Goal: Task Accomplishment & Management: Use online tool/utility

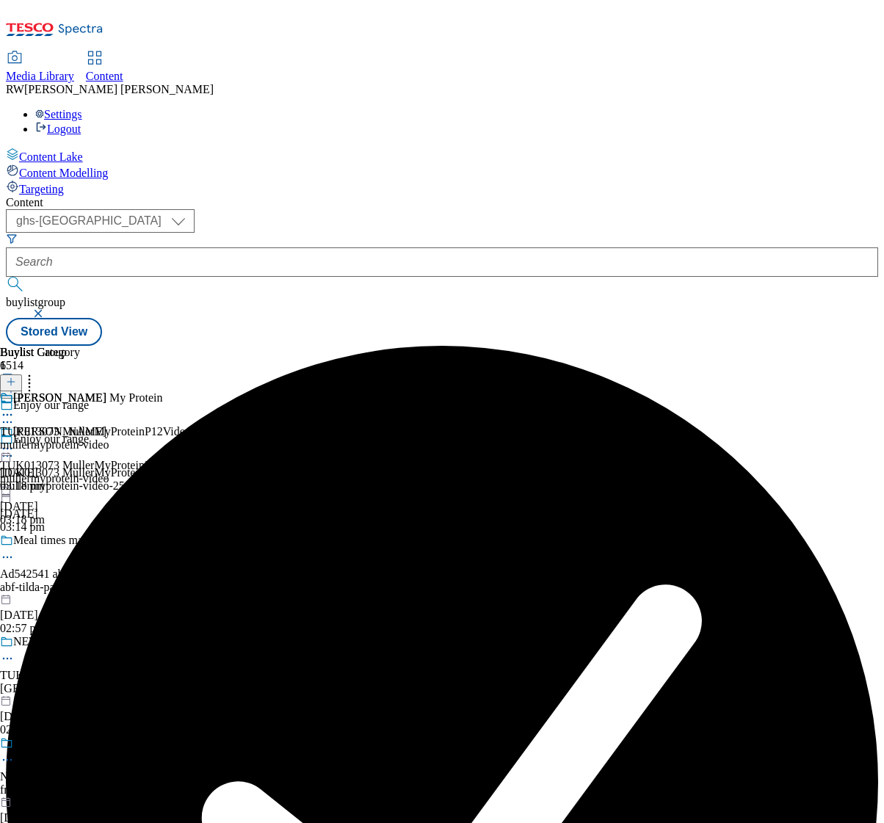
select select "ghs-[GEOGRAPHIC_DATA]"
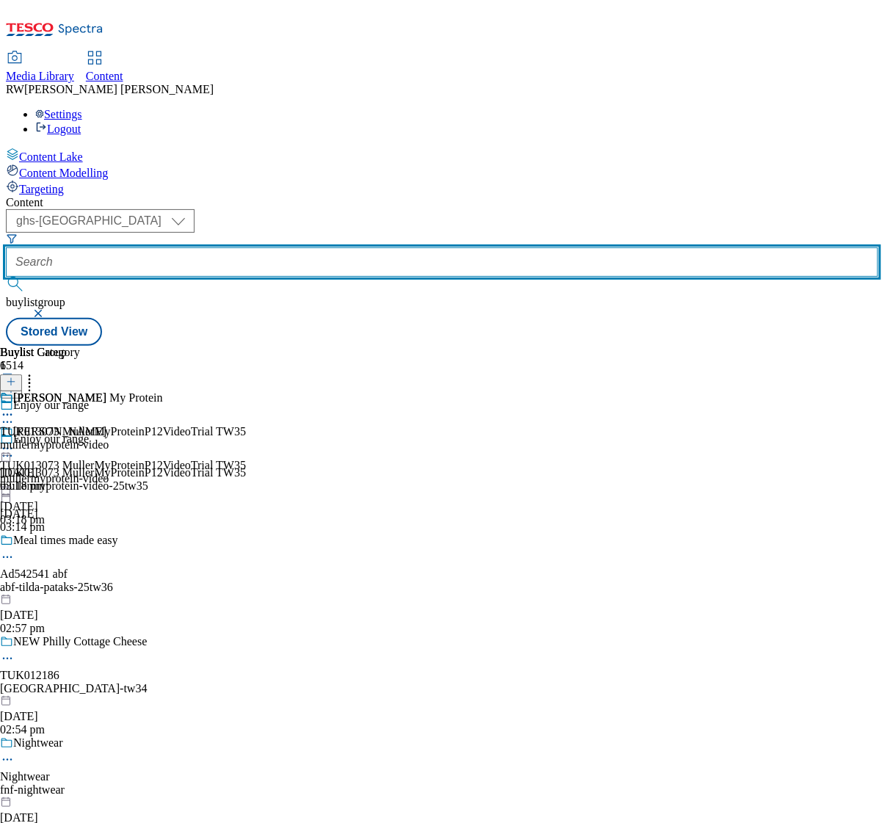
click at [357, 247] on input "text" at bounding box center [442, 261] width 872 height 29
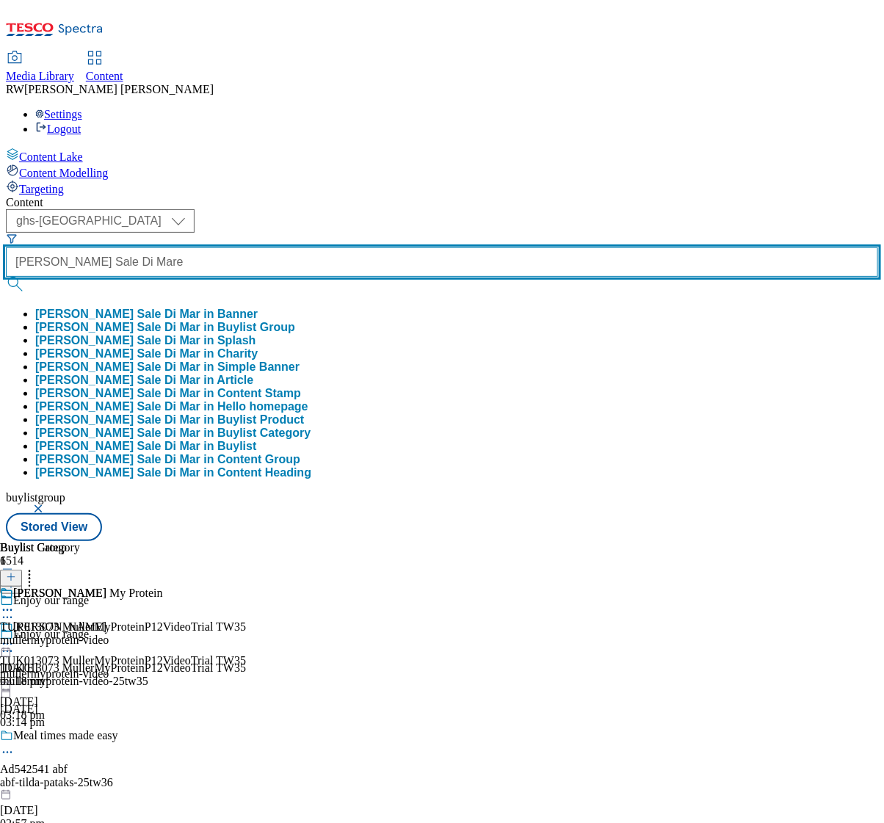
scroll to position [0, 7]
type input "[PERSON_NAME] Sale Di Mare"
click at [6, 277] on button "submit" at bounding box center [16, 284] width 21 height 15
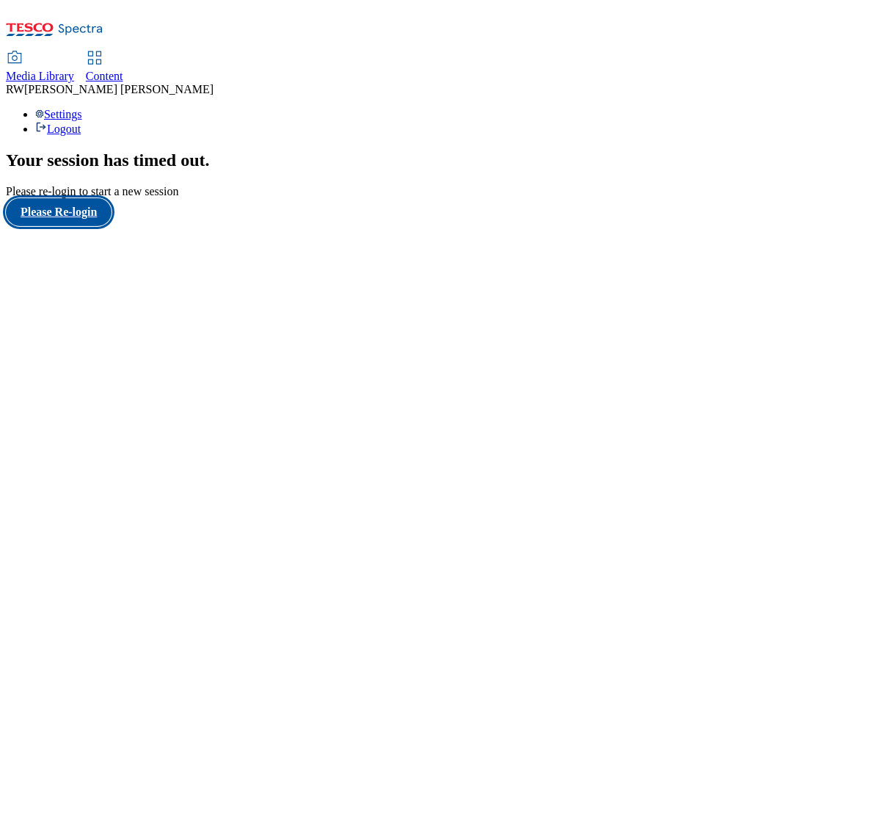
click at [71, 226] on button "Please Re-login" at bounding box center [59, 212] width 106 height 28
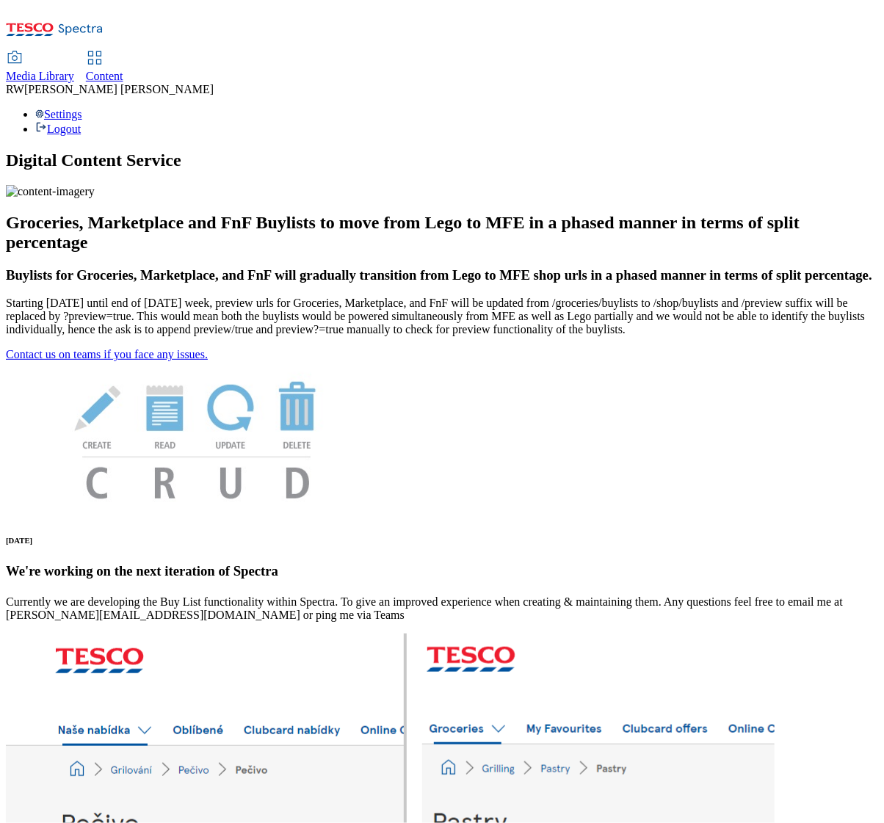
click at [123, 70] on div "Content" at bounding box center [104, 76] width 37 height 13
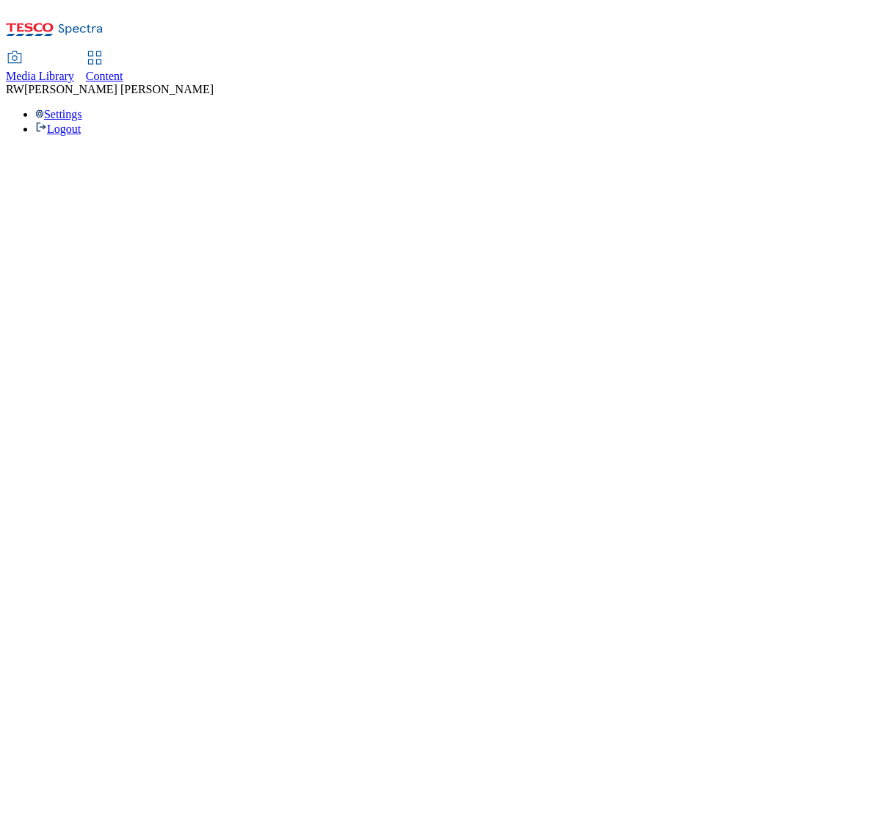
select select "ghs-[GEOGRAPHIC_DATA]"
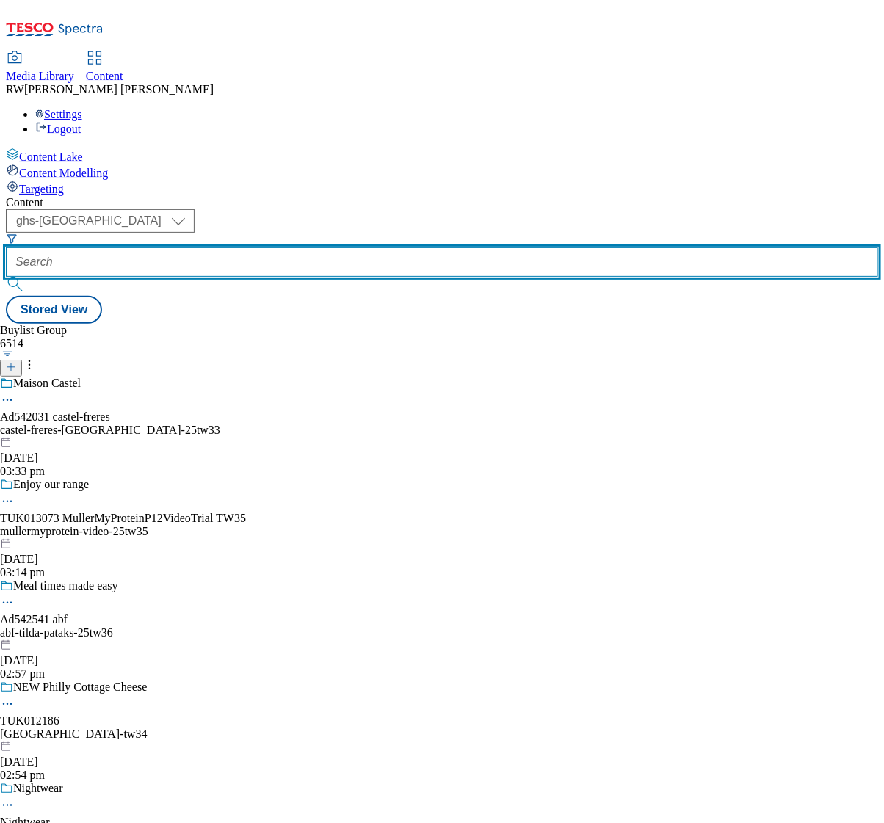
click at [353, 247] on input "text" at bounding box center [442, 261] width 872 height 29
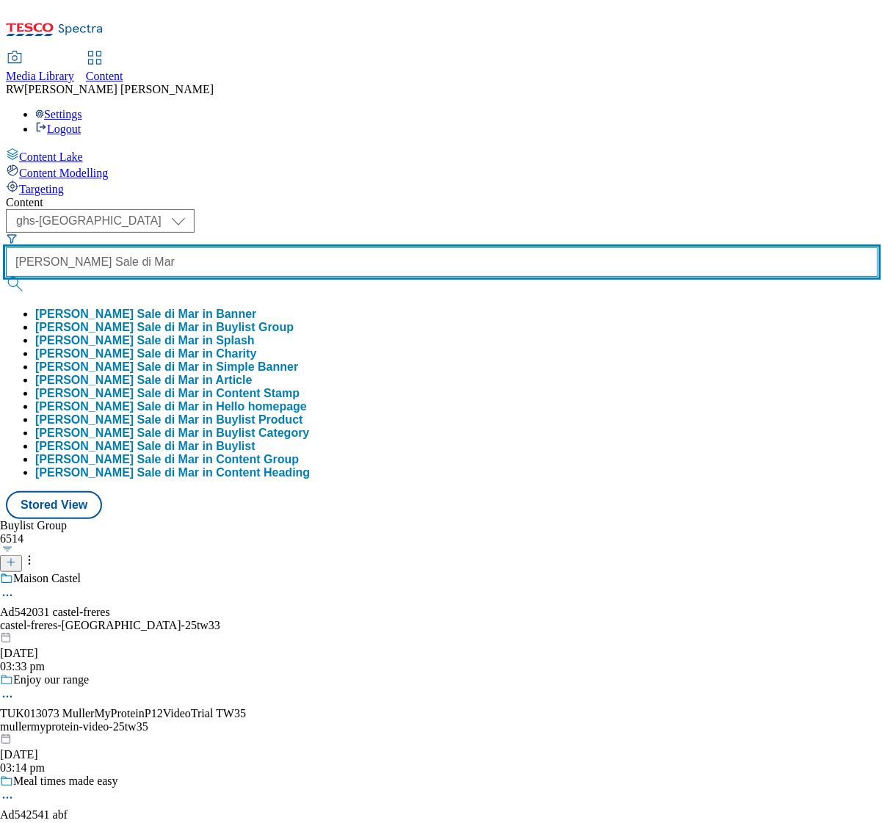
scroll to position [0, 6]
type input "Birra Moretti Sale di Mare"
click at [6, 277] on button "submit" at bounding box center [16, 284] width 21 height 15
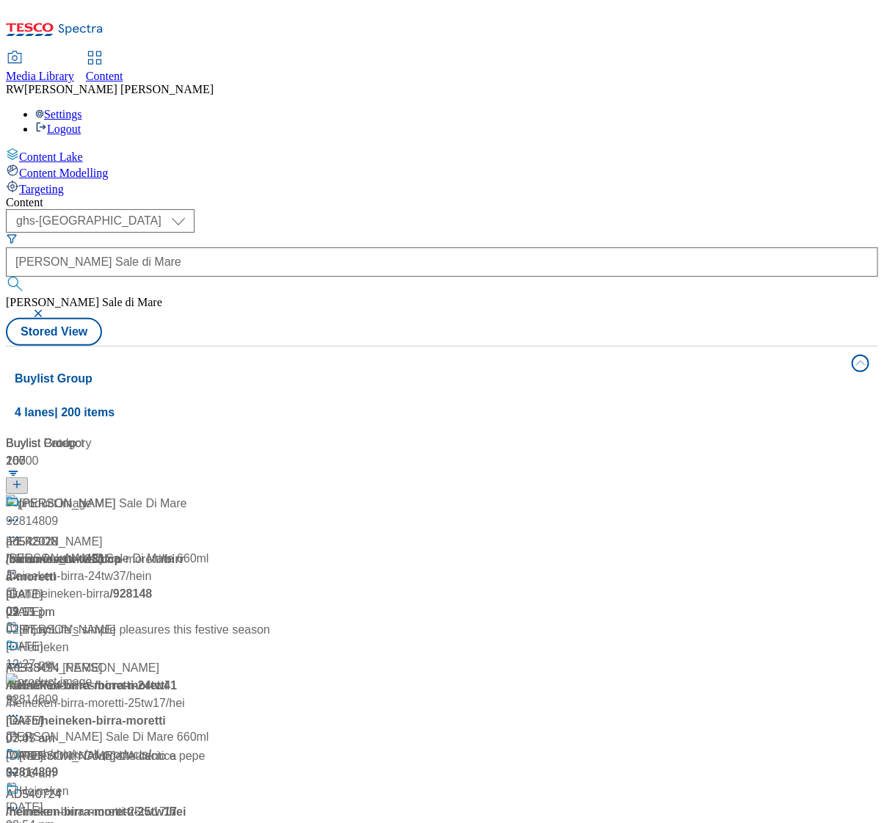
click at [302, 495] on div "Birra Moretti Sale Di Mare ad542028 / birramoretti-tw31 23 Sept 2025 02:11 pm" at bounding box center [154, 558] width 296 height 126
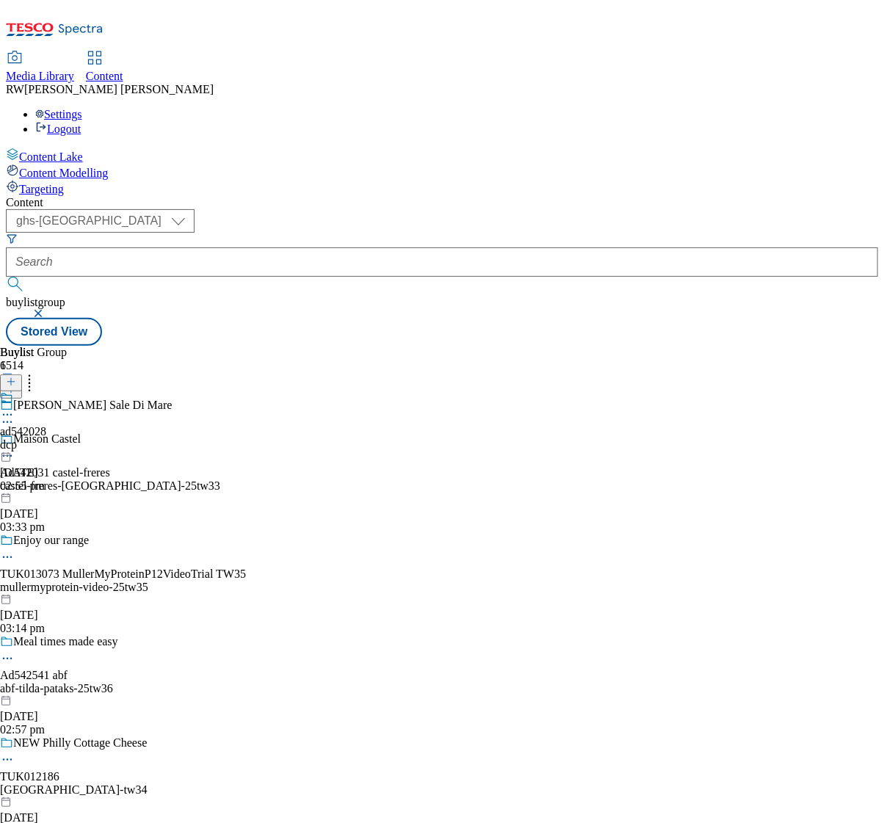
click at [46, 438] on div "dcp" at bounding box center [23, 444] width 46 height 13
click at [46, 425] on div at bounding box center [23, 442] width 46 height 34
click at [15, 441] on icon at bounding box center [7, 448] width 15 height 15
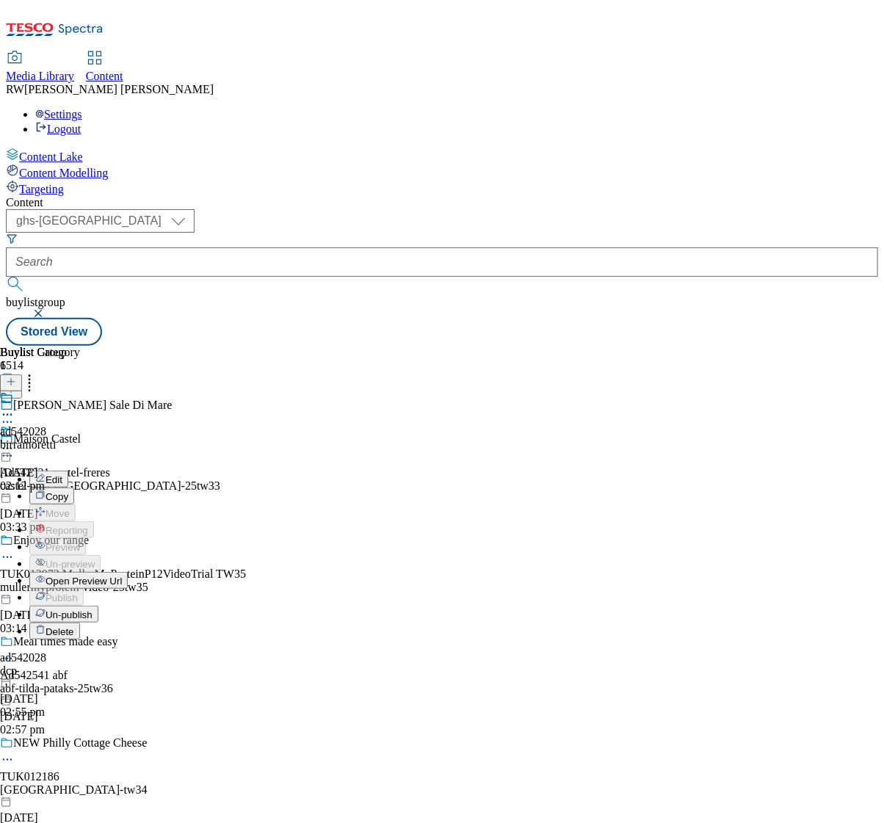
click at [122, 576] on span "Open Preview Url" at bounding box center [84, 581] width 76 height 11
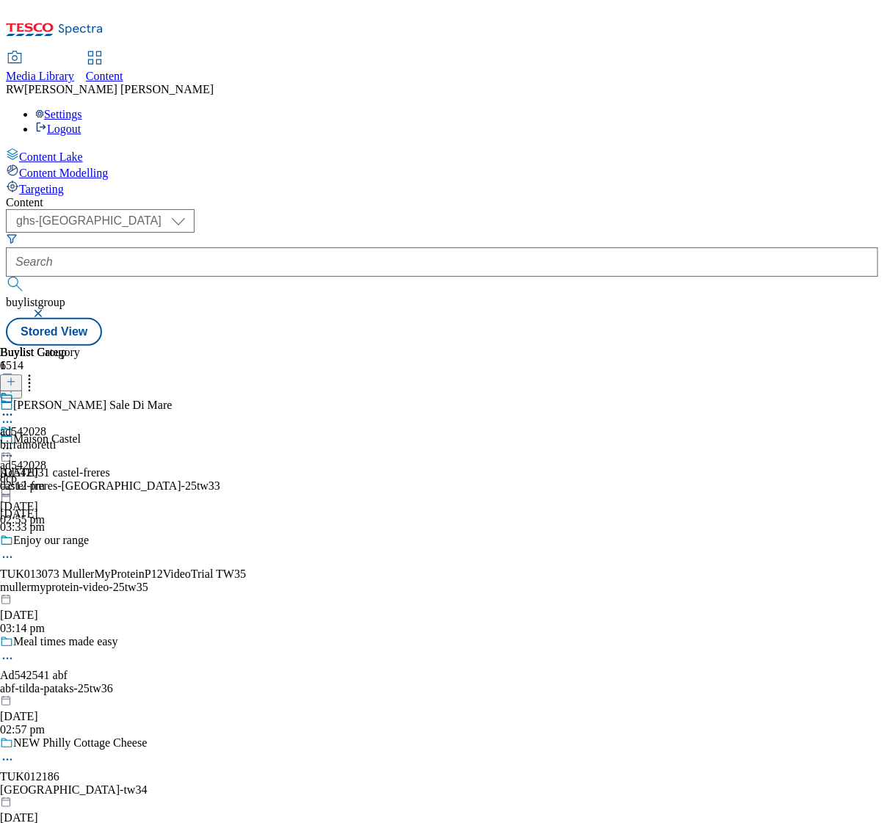
scroll to position [0, 147]
click at [80, 438] on div "birramoretti" at bounding box center [40, 444] width 80 height 13
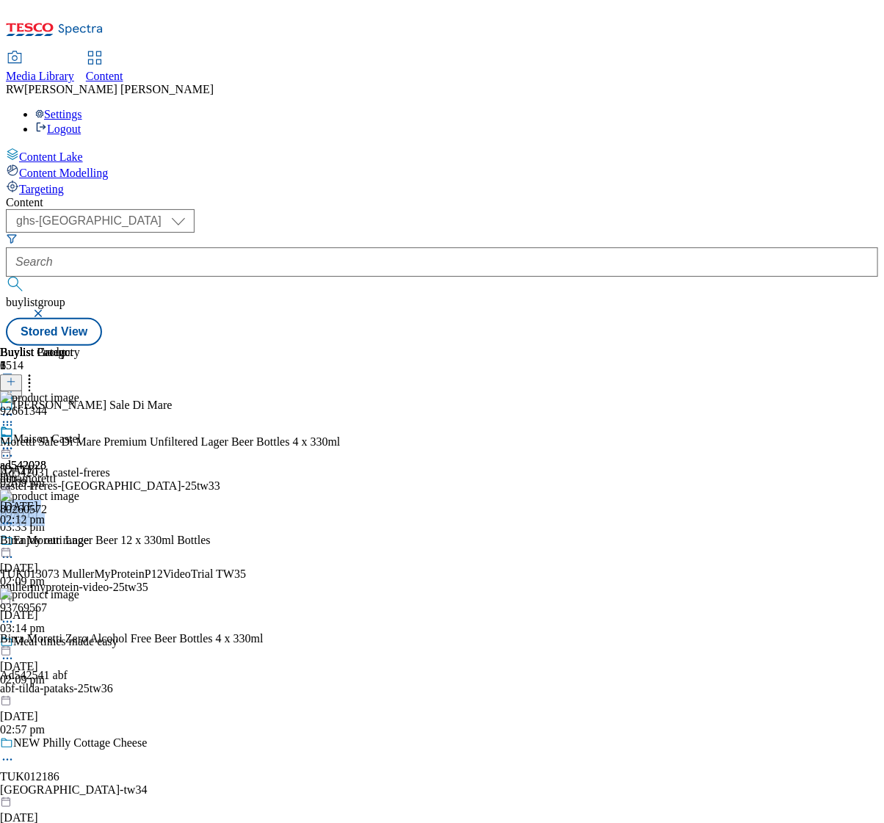
drag, startPoint x: 625, startPoint y: 683, endPoint x: 801, endPoint y: 694, distance: 176.5
click at [801, 346] on div "Buylist Group 6514 Birra Moretti Sale Di Mare Maison Castel Ad542031 castel-fre…" at bounding box center [442, 346] width 872 height 0
click at [340, 391] on div "92661344 Moretti Sale Di Mare Premium Unfiltered Lager Beer Bottles 4 x 330ml 2…" at bounding box center [170, 538] width 340 height 295
click at [22, 374] on button at bounding box center [11, 382] width 22 height 17
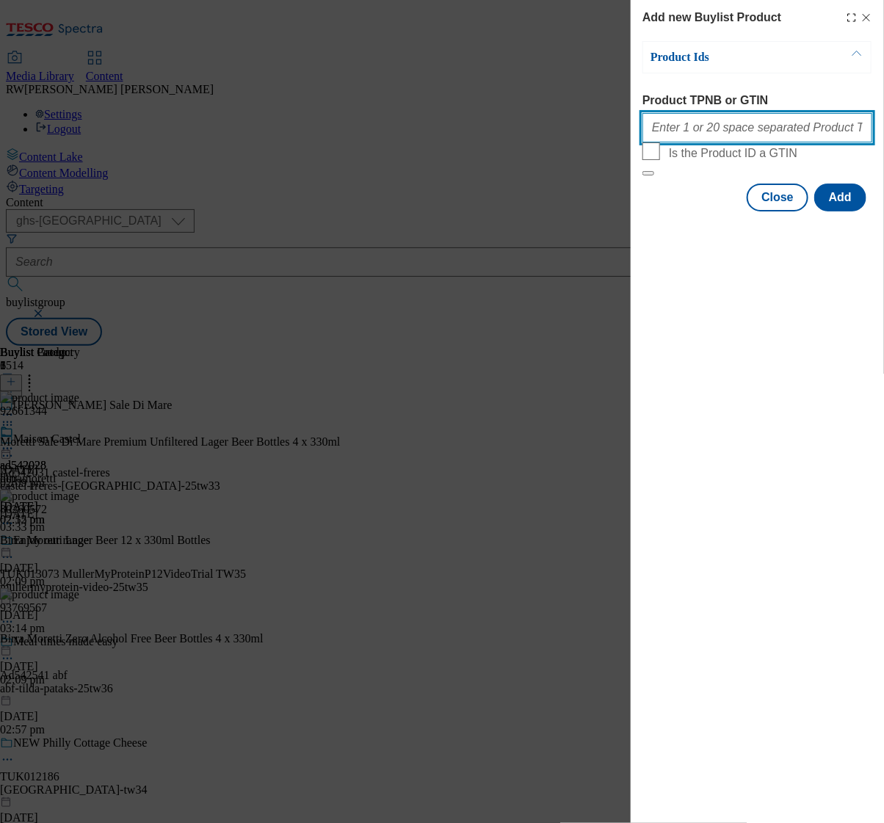
click at [758, 139] on input "Product TPNB or GTIN" at bounding box center [757, 127] width 230 height 29
paste input "92661344 96245710 92814809 93769567"
type input "92661344 96245710 92814809 93769567"
click at [857, 211] on button "Add" at bounding box center [840, 198] width 52 height 28
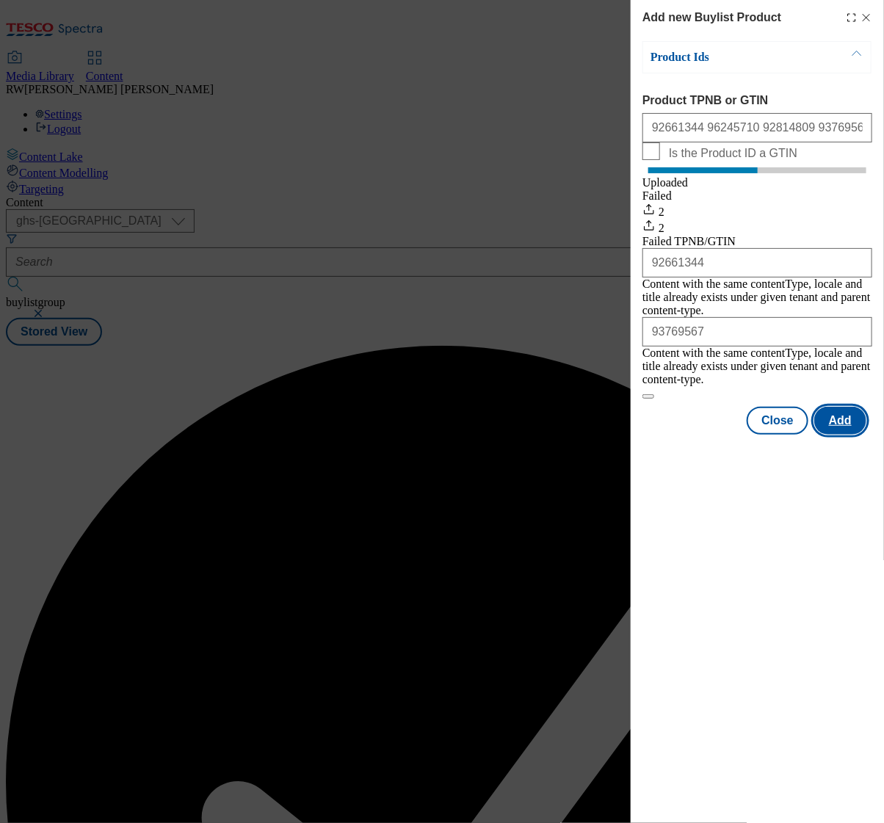
scroll to position [0, 0]
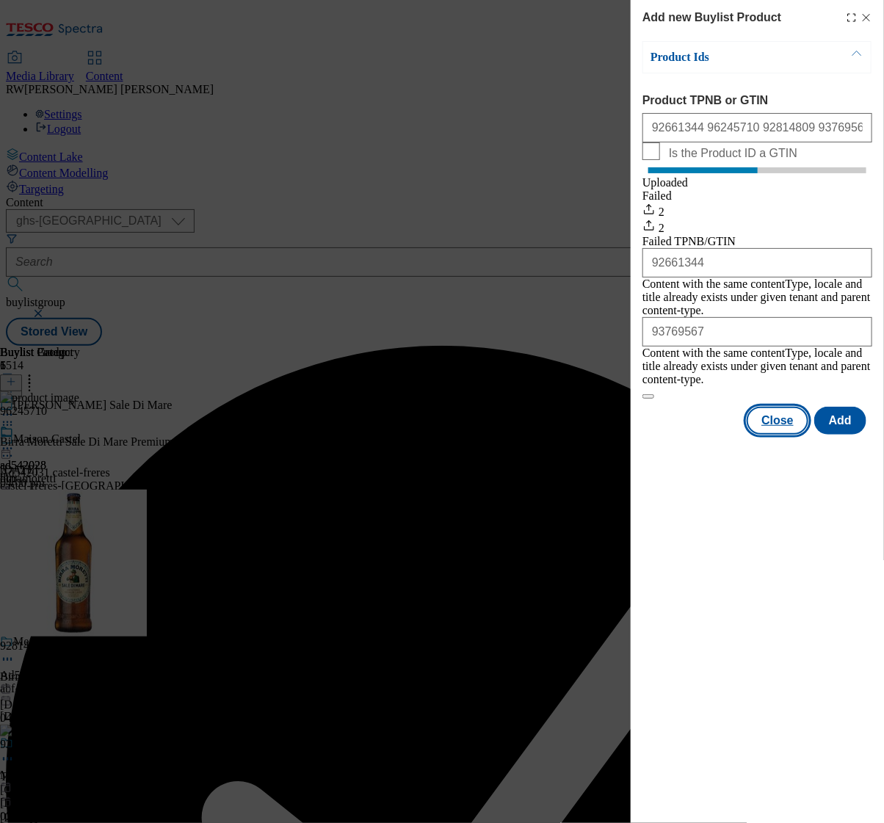
click at [780, 414] on button "Close" at bounding box center [778, 421] width 62 height 28
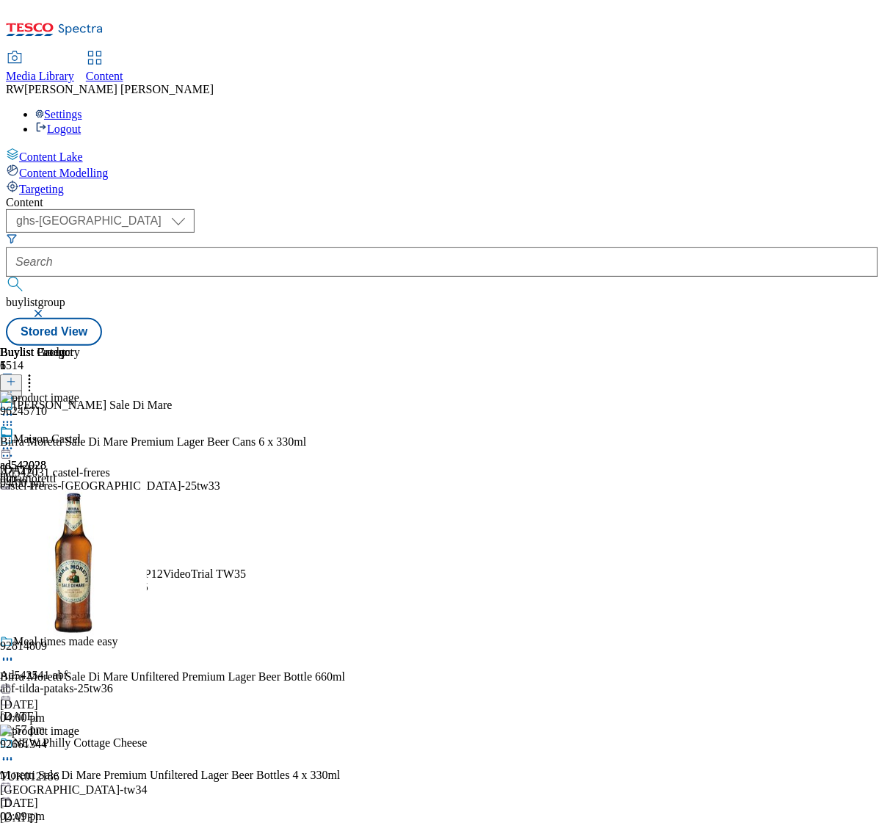
click at [37, 372] on icon at bounding box center [29, 379] width 15 height 15
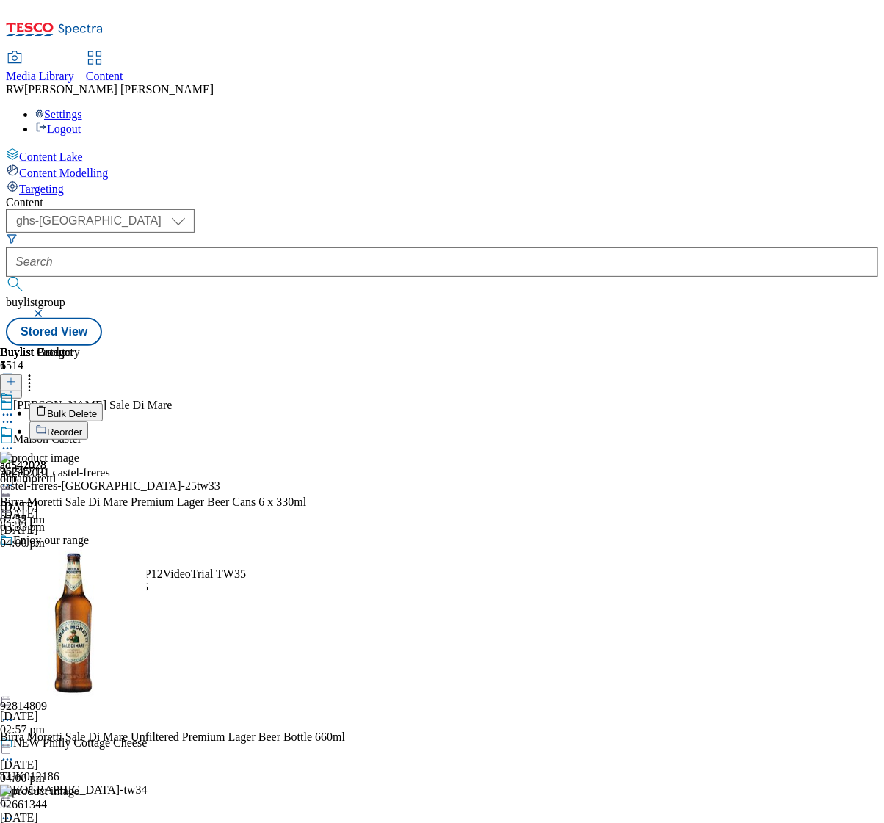
click at [88, 421] on button "Reorder" at bounding box center [58, 430] width 59 height 18
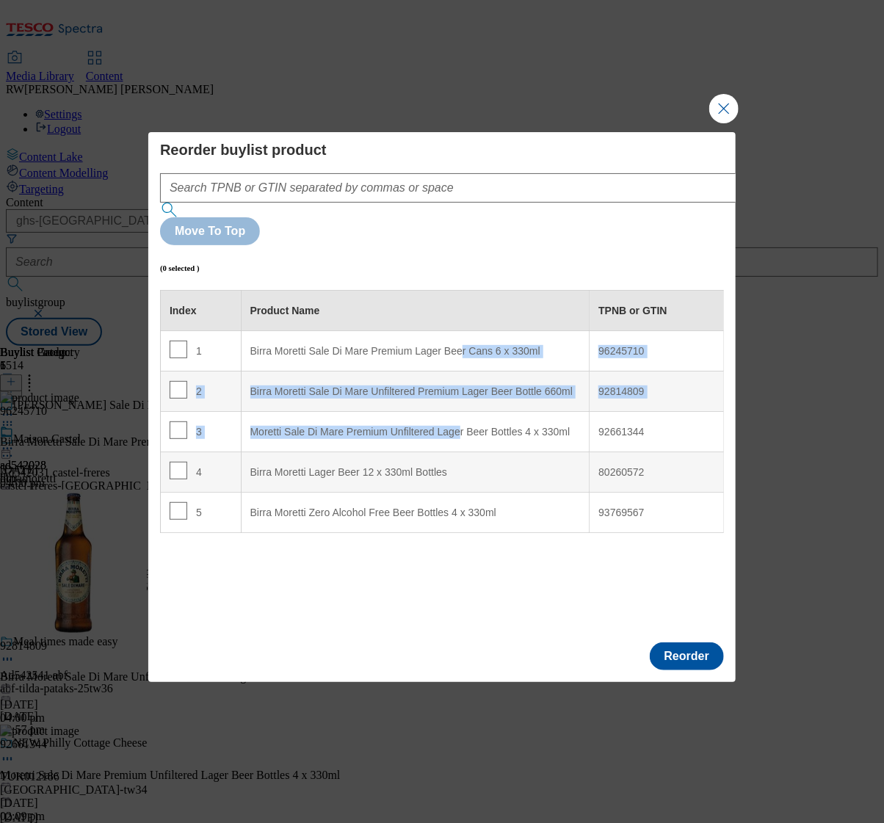
drag, startPoint x: 464, startPoint y: 390, endPoint x: 463, endPoint y: 323, distance: 66.8
click at [463, 331] on tbody "1 Birra Moretti Sale Di Mare Premium Lager Beer Cans 6 x 330ml 96245710 2 Birra…" at bounding box center [442, 432] width 563 height 202
click at [176, 421] on input "Modal" at bounding box center [179, 430] width 18 height 18
checkbox input "true"
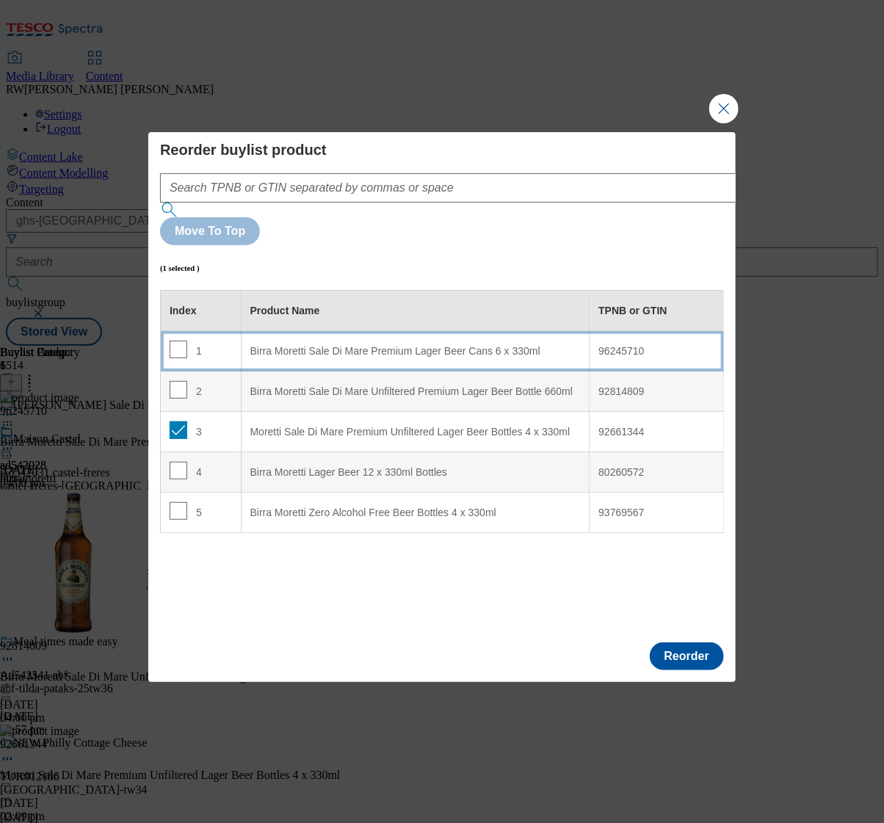
click at [323, 345] on div "Birra Moretti Sale Di Mare Premium Lager Beer Cans 6 x 330ml" at bounding box center [415, 351] width 330 height 13
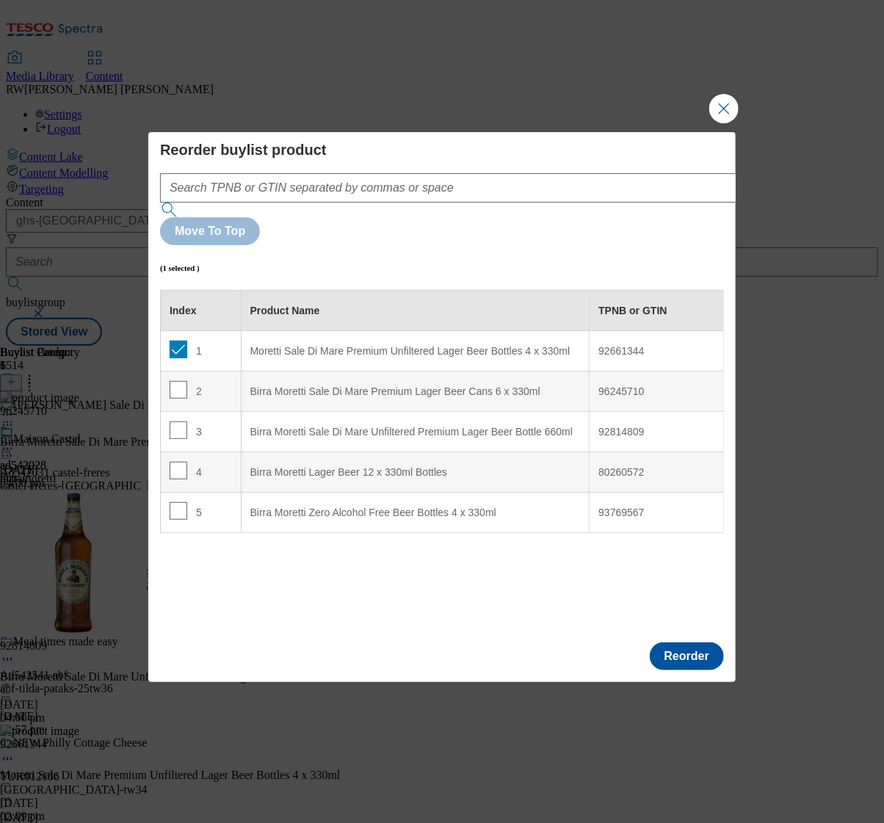
click at [488, 559] on div "Index Product Name TPNB or GTIN 1 Moretti Sale Di Mare Premium Unfiltered Lager…" at bounding box center [442, 460] width 564 height 341
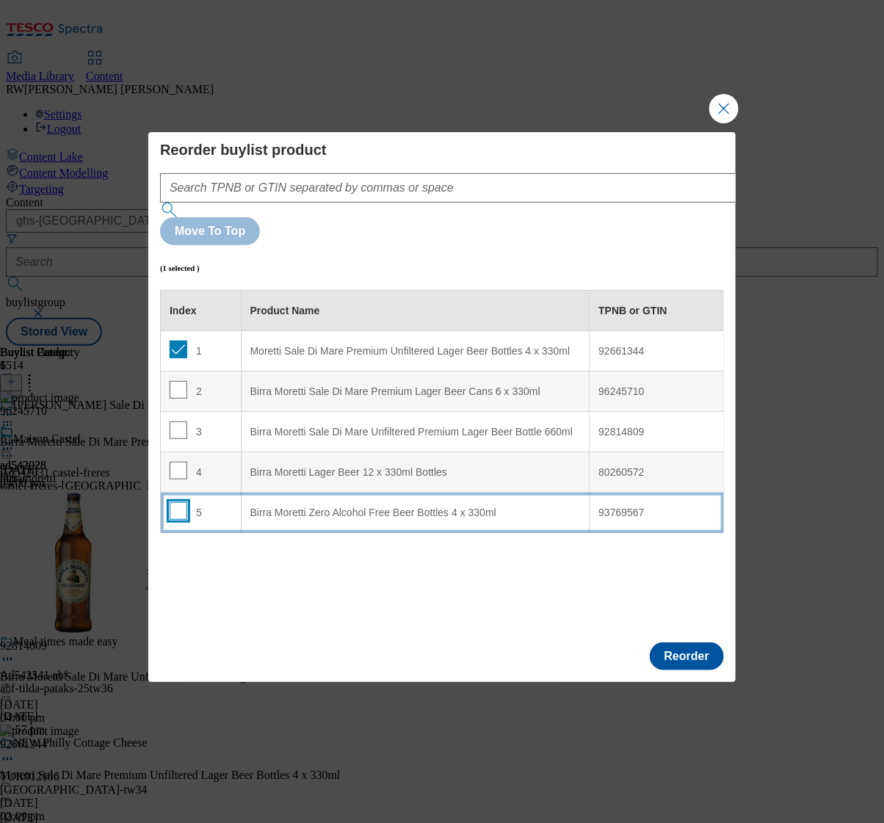
click at [181, 502] on input "Modal" at bounding box center [179, 511] width 18 height 18
checkbox input "true"
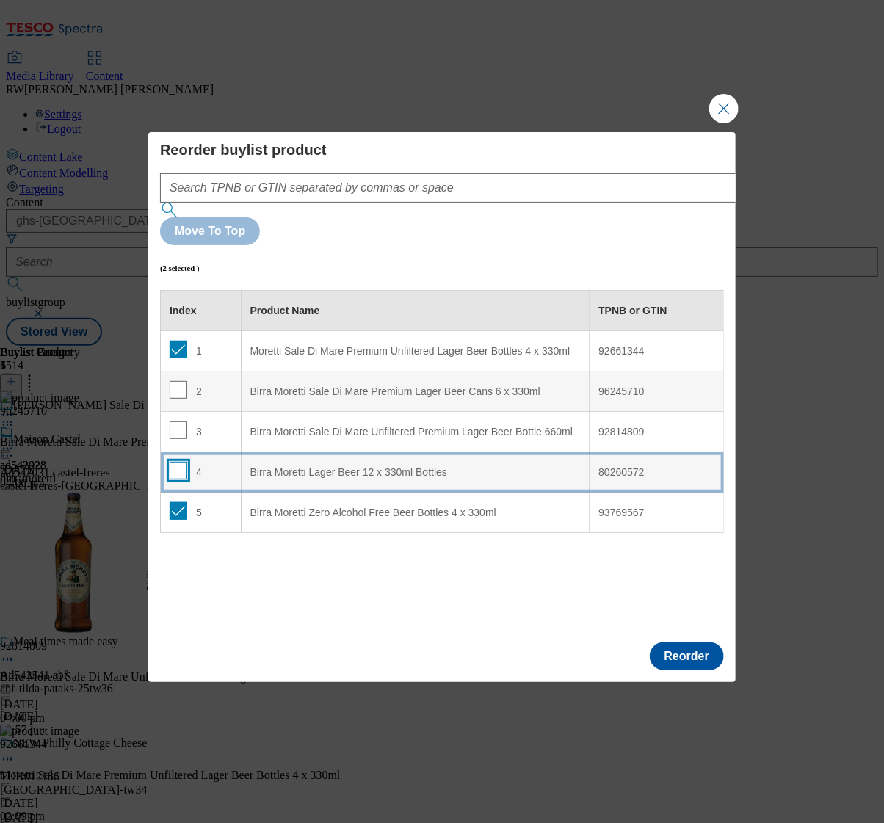
click at [181, 462] on input "Modal" at bounding box center [179, 471] width 18 height 18
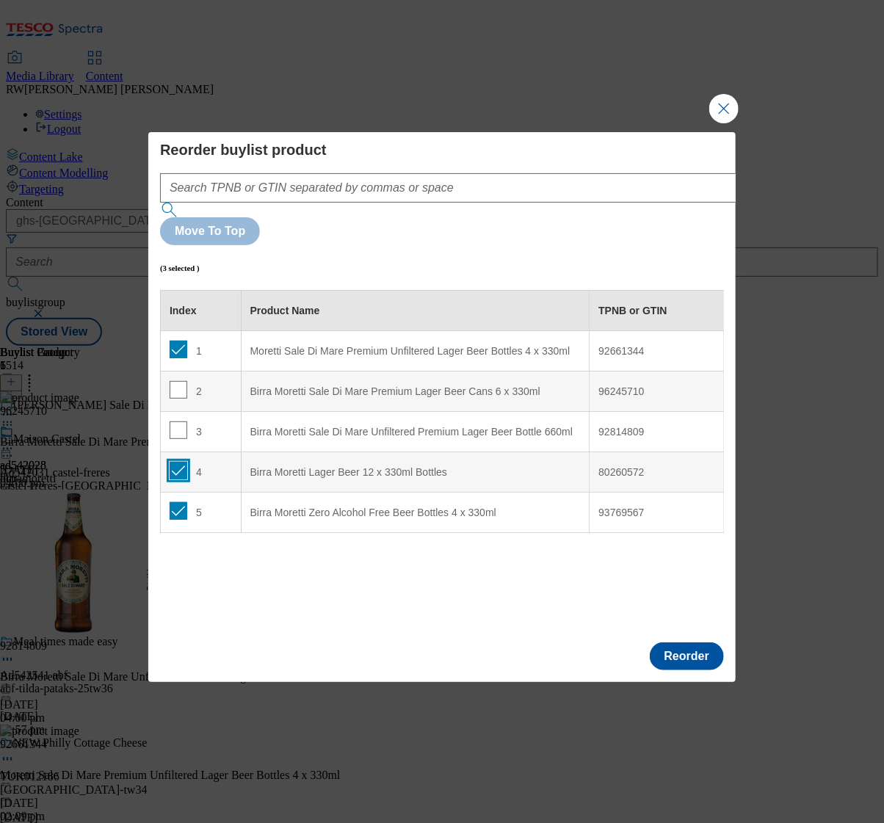
drag, startPoint x: 181, startPoint y: 438, endPoint x: 242, endPoint y: 441, distance: 60.3
click at [180, 462] on input "Modal" at bounding box center [179, 471] width 18 height 18
checkbox input "false"
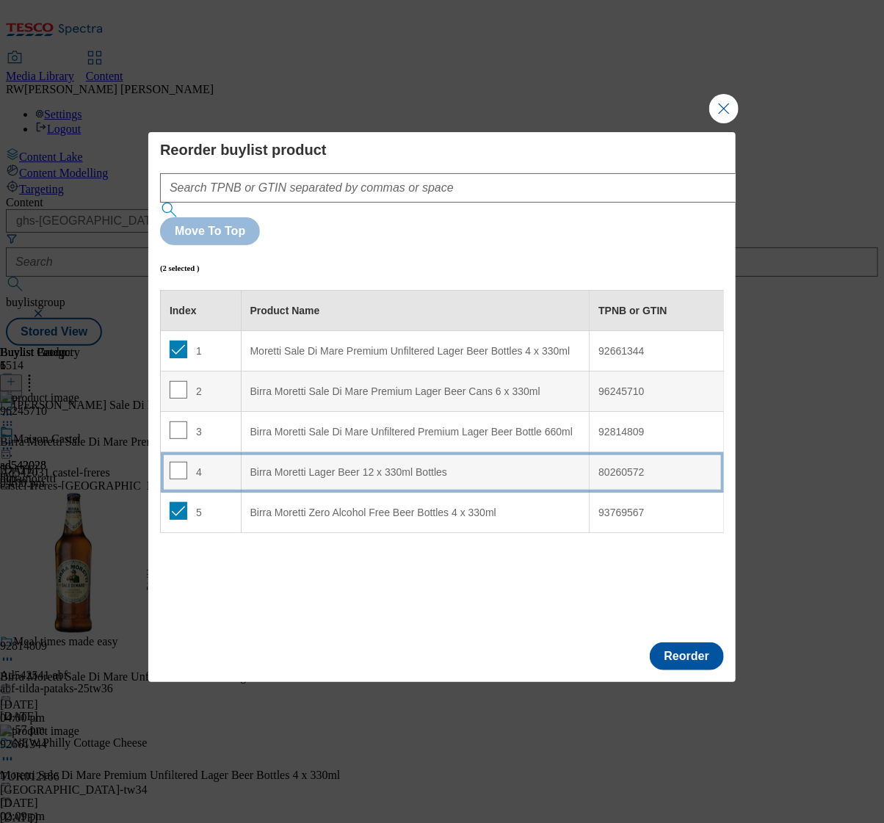
click at [262, 466] on div "Birra Moretti Lager Beer 12 x 330ml Bottles" at bounding box center [415, 472] width 330 height 13
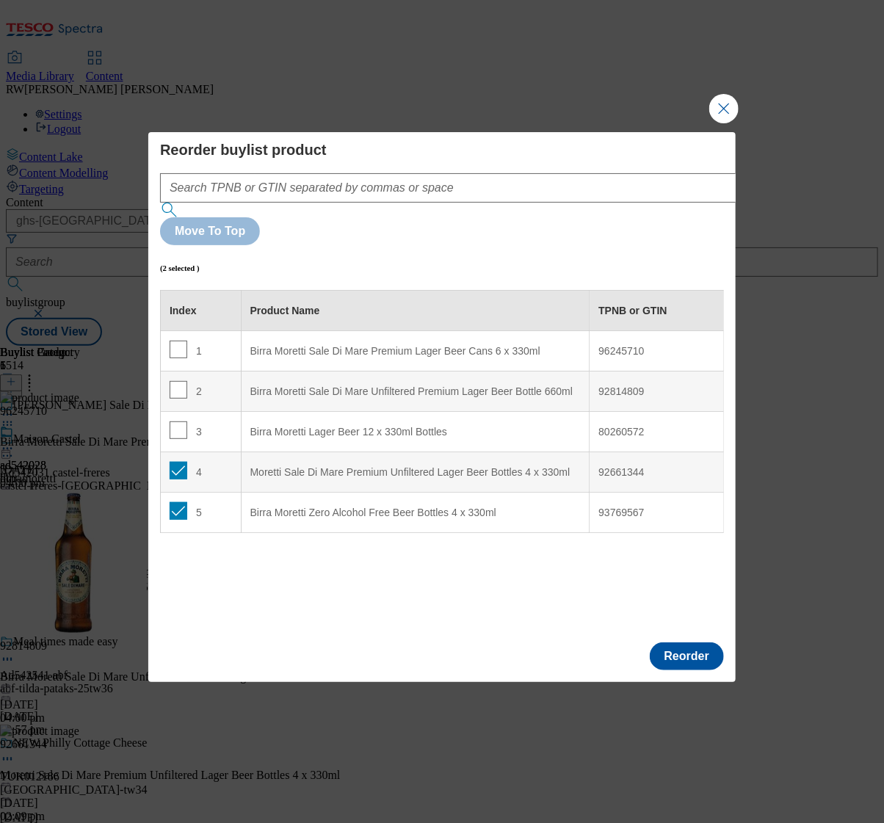
click at [312, 544] on div "Index Product Name TPNB or GTIN 1 Birra Moretti Sale Di Mare Premium Lager Beer…" at bounding box center [442, 460] width 564 height 341
click at [174, 502] on input "Modal" at bounding box center [179, 511] width 18 height 18
checkbox input "false"
click at [175, 462] on input "Modal" at bounding box center [179, 471] width 18 height 18
click at [176, 462] on input "Modal" at bounding box center [179, 471] width 18 height 18
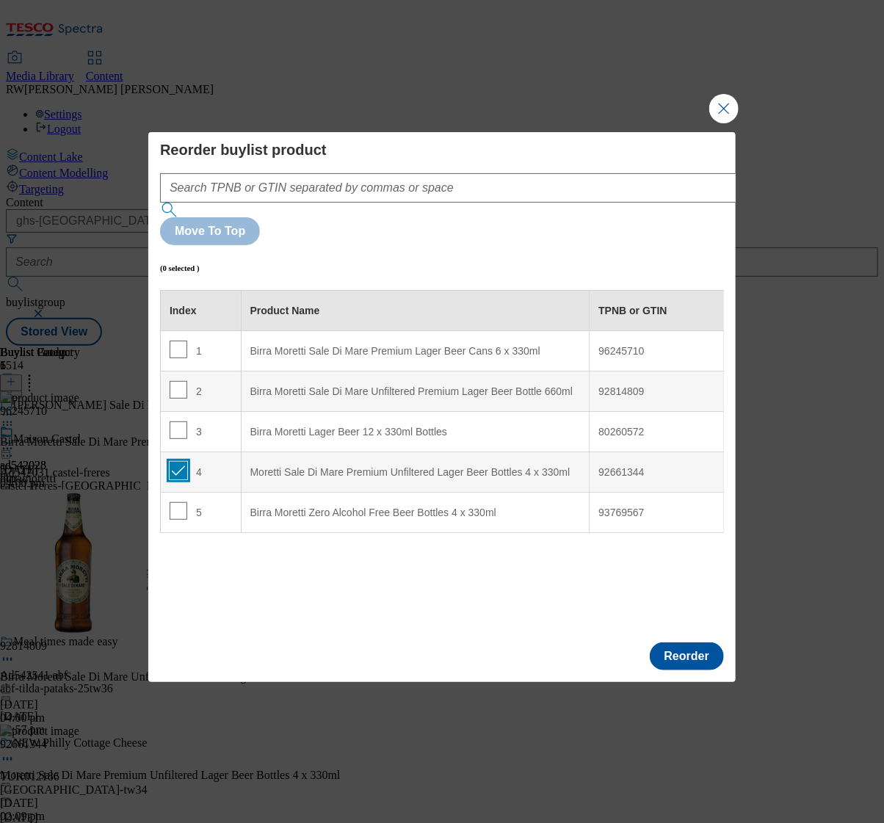
checkbox input "true"
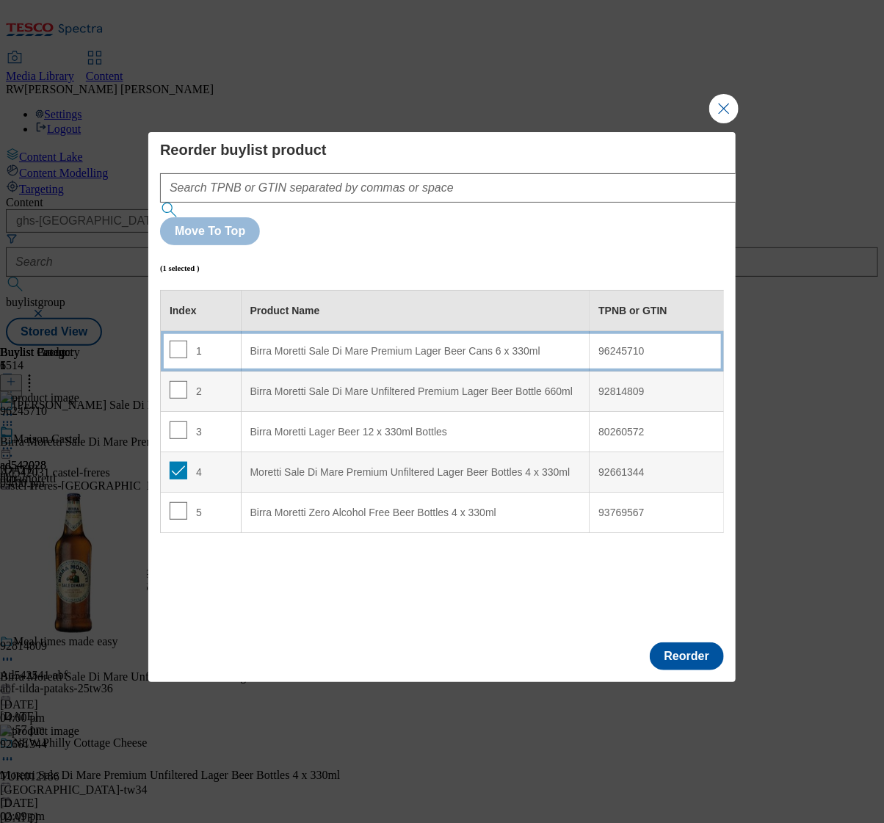
click at [363, 345] on div "Birra Moretti Sale Di Mare Premium Lager Beer Cans 6 x 330ml" at bounding box center [415, 351] width 330 height 13
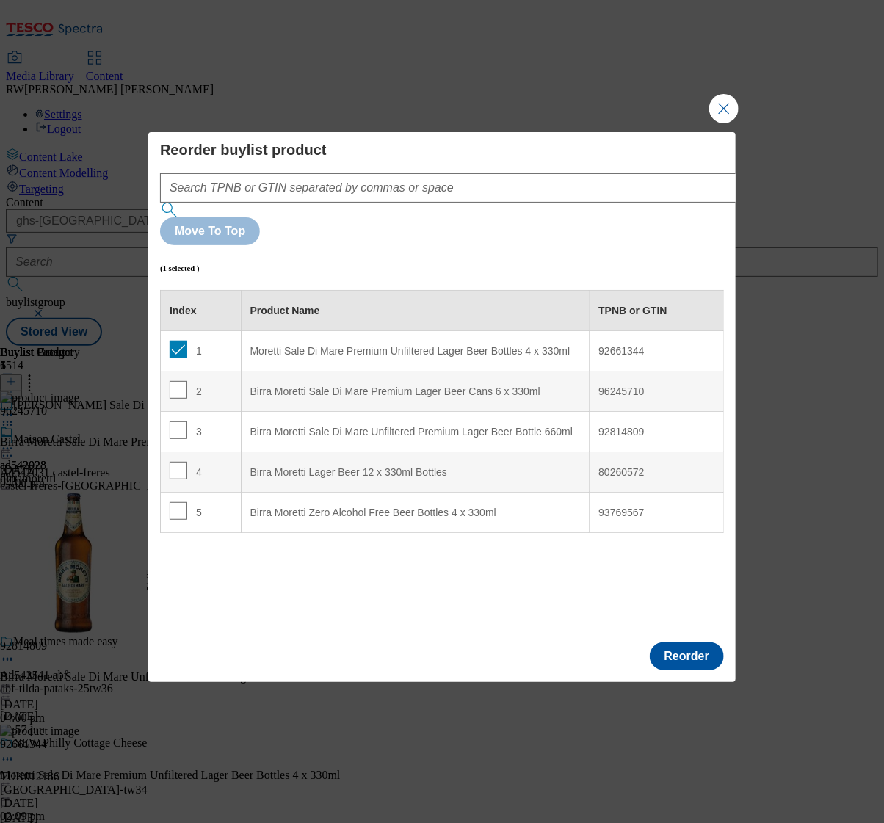
click at [438, 556] on div "Index Product Name TPNB or GTIN 1 Moretti Sale Di Mare Premium Unfiltered Lager…" at bounding box center [442, 460] width 564 height 341
click at [448, 533] on div "Index Product Name TPNB or GTIN 1 Moretti Sale Di Mare Premium Unfiltered Lager…" at bounding box center [442, 460] width 564 height 341
click at [180, 341] on input "Modal" at bounding box center [179, 350] width 18 height 18
checkbox input "false"
click at [176, 502] on input "Modal" at bounding box center [179, 511] width 18 height 18
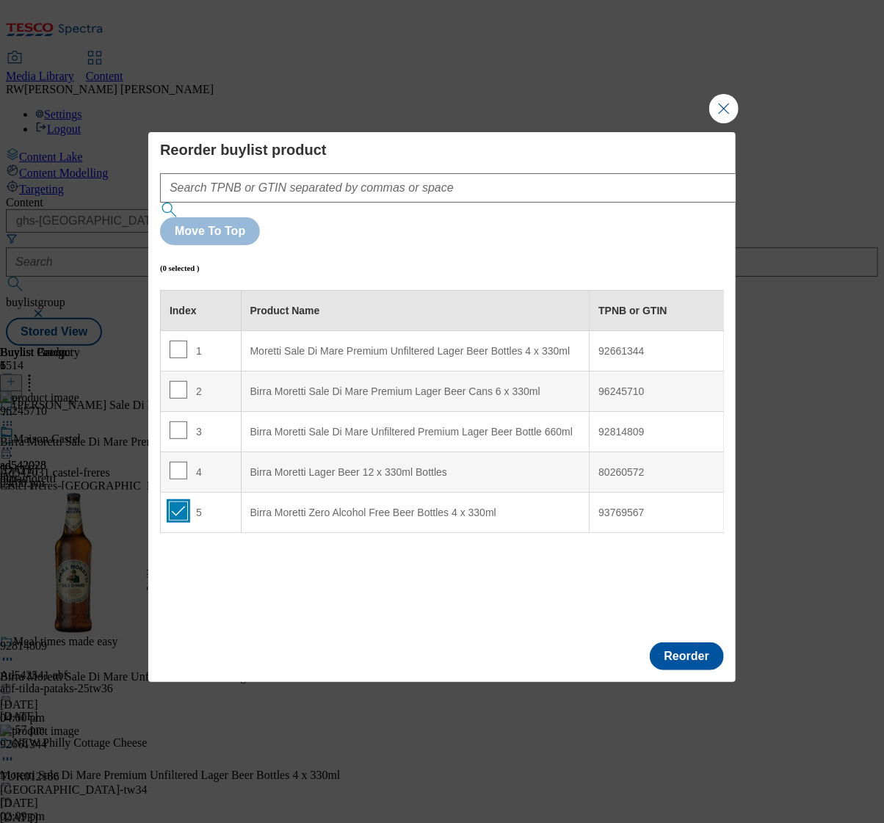
checkbox input "true"
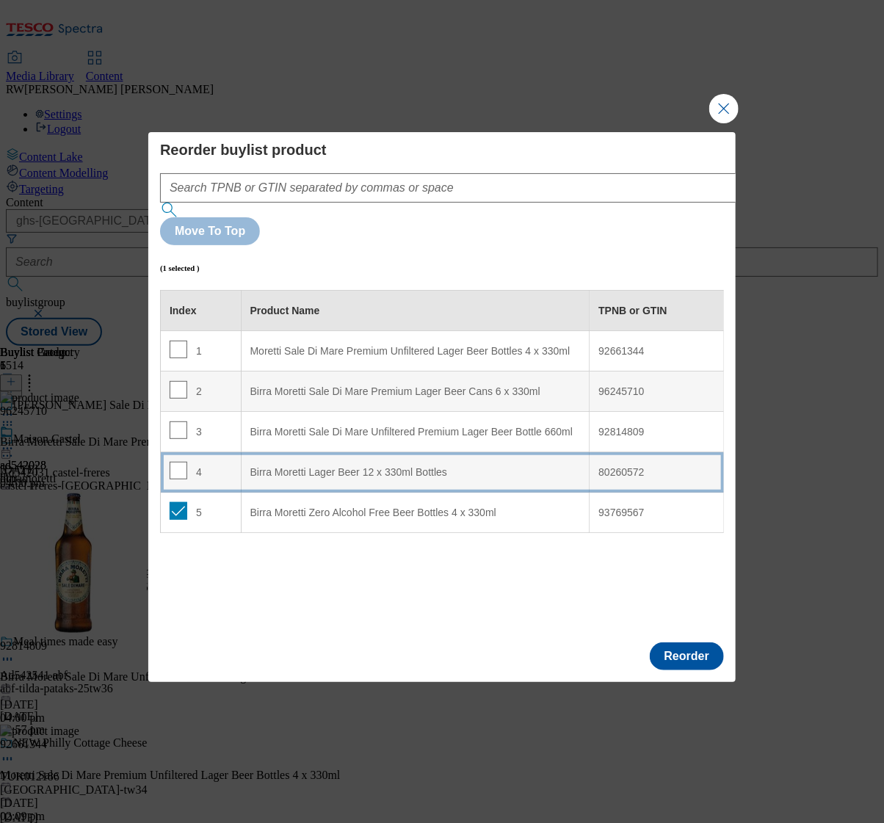
click at [363, 466] on div "Birra Moretti Lager Beer 12 x 330ml Bottles" at bounding box center [415, 472] width 330 height 13
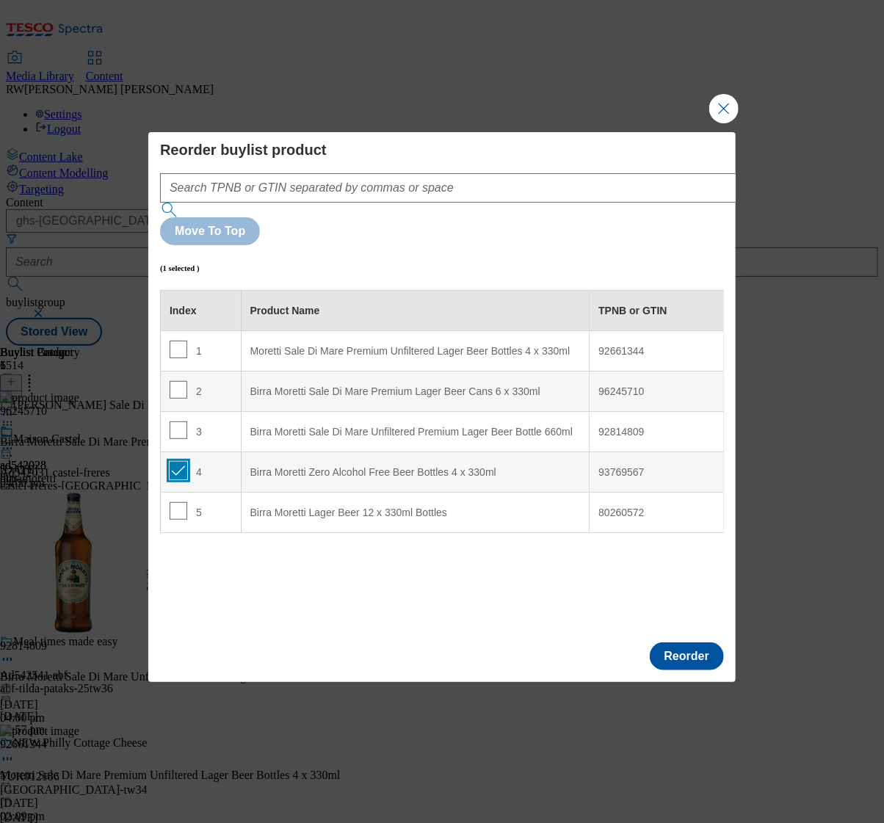
click at [178, 462] on input "Modal" at bounding box center [179, 471] width 18 height 18
checkbox input "false"
click at [478, 558] on div "Index Product Name TPNB or GTIN 1 Moretti Sale Di Mare Premium Unfiltered Lager…" at bounding box center [442, 460] width 564 height 341
click at [447, 539] on div "Index Product Name TPNB or GTIN 1 Moretti Sale Di Mare Premium Unfiltered Lager…" at bounding box center [442, 460] width 564 height 341
click at [314, 581] on div "Index Product Name TPNB or GTIN 1 Moretti Sale Di Mare Premium Unfiltered Lager…" at bounding box center [442, 460] width 564 height 341
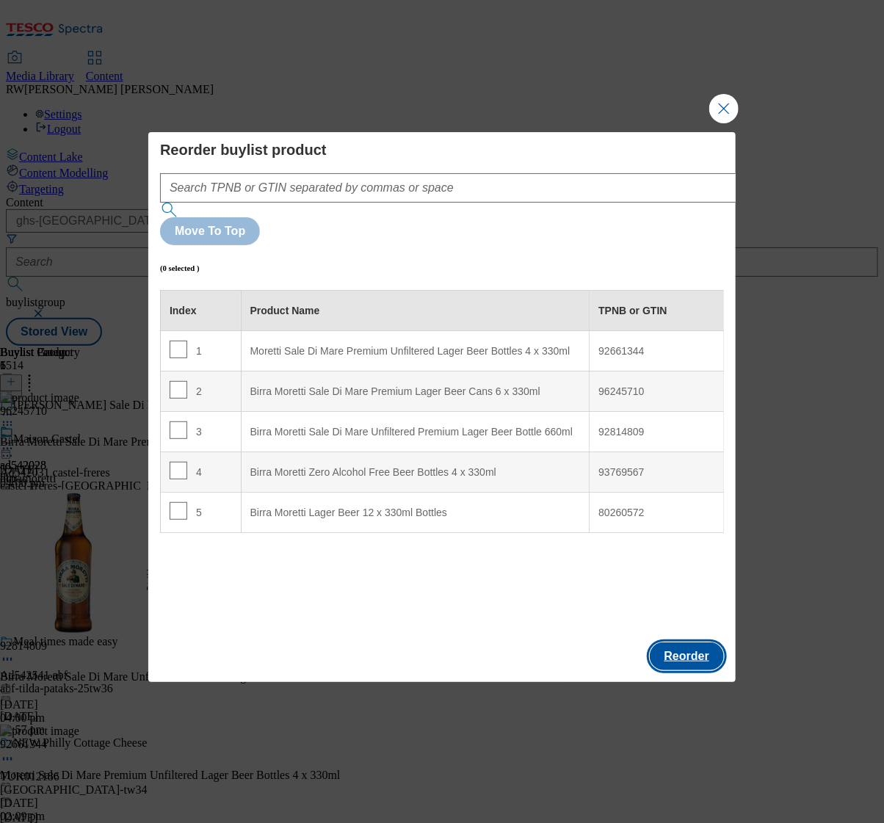
click at [690, 642] on button "Reorder" at bounding box center [687, 656] width 74 height 28
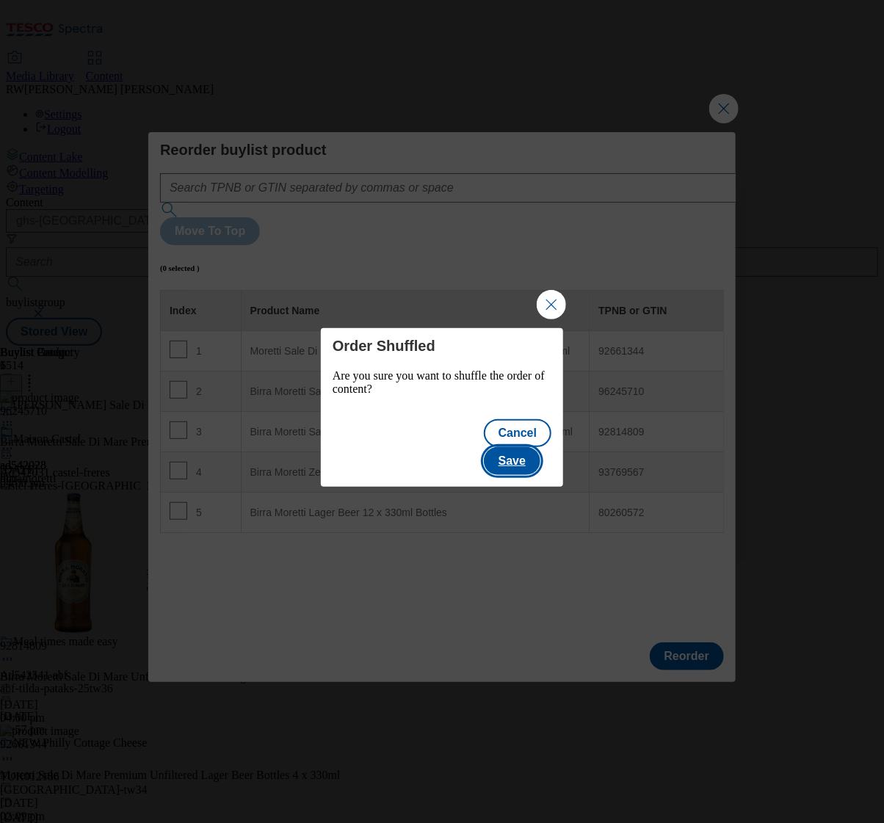
click at [529, 447] on button "Save" at bounding box center [512, 461] width 57 height 28
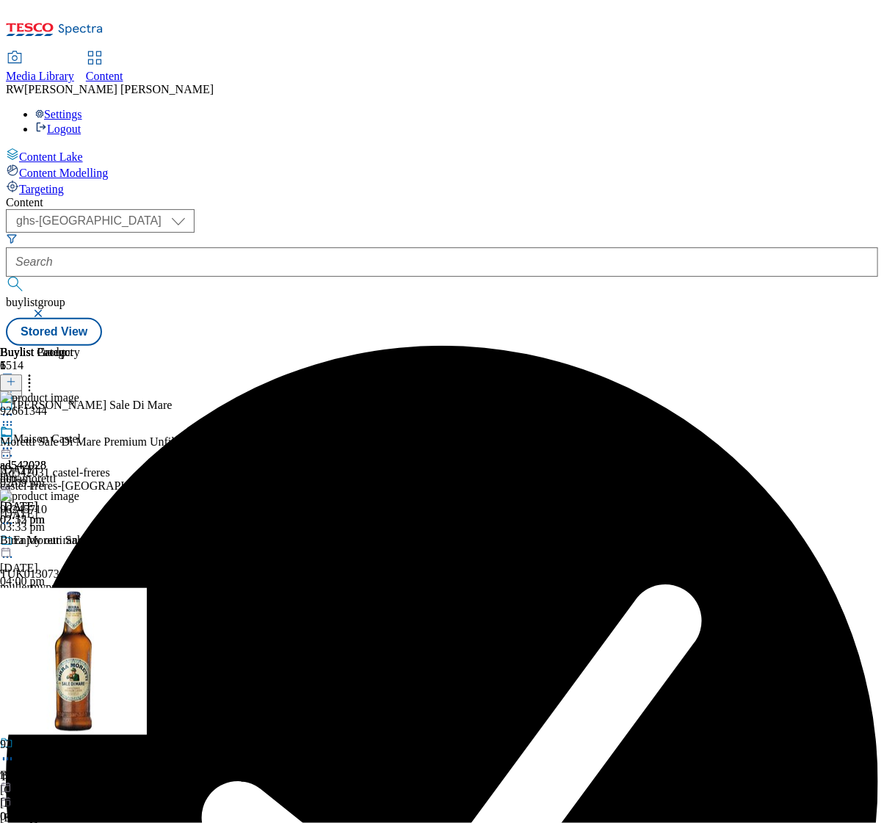
click at [15, 441] on icon at bounding box center [7, 448] width 15 height 15
click at [122, 576] on span "Open Preview Url" at bounding box center [84, 581] width 76 height 11
click at [15, 441] on icon at bounding box center [7, 448] width 15 height 15
click at [92, 609] on span "Un-publish" at bounding box center [69, 614] width 47 height 11
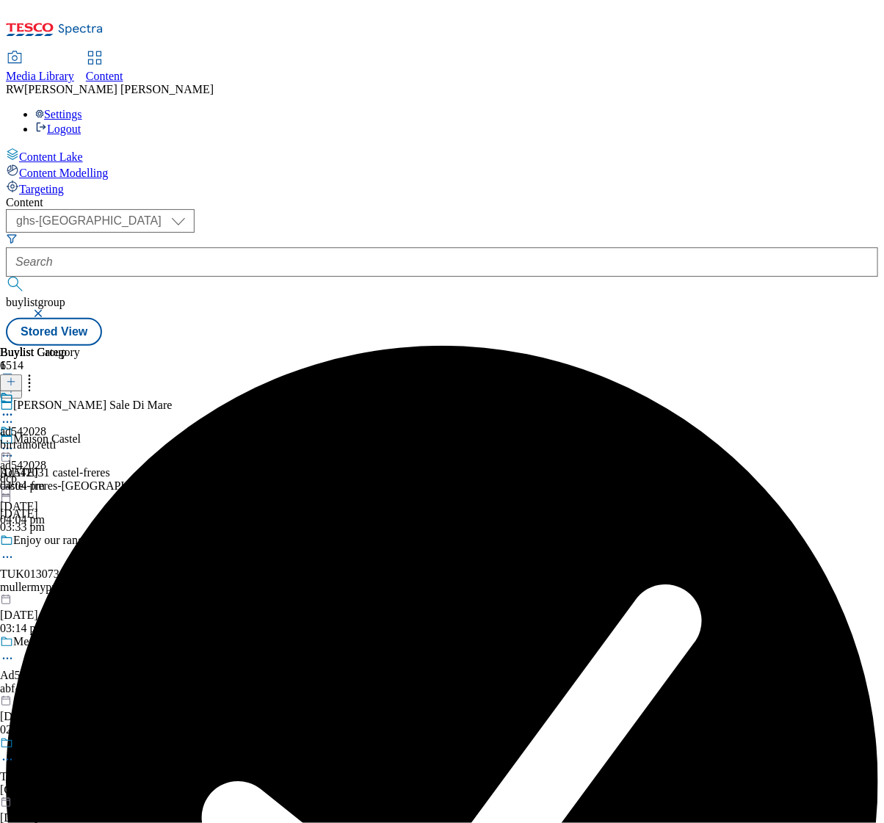
click at [15, 441] on icon at bounding box center [7, 448] width 15 height 15
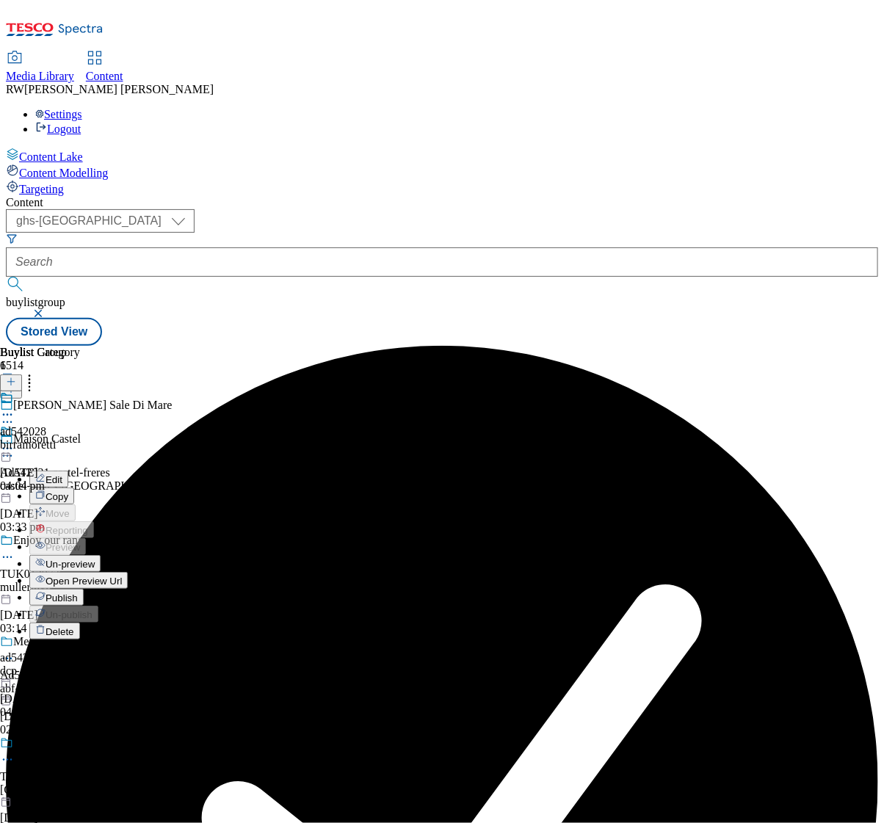
click at [95, 559] on span "Un-preview" at bounding box center [70, 564] width 49 height 11
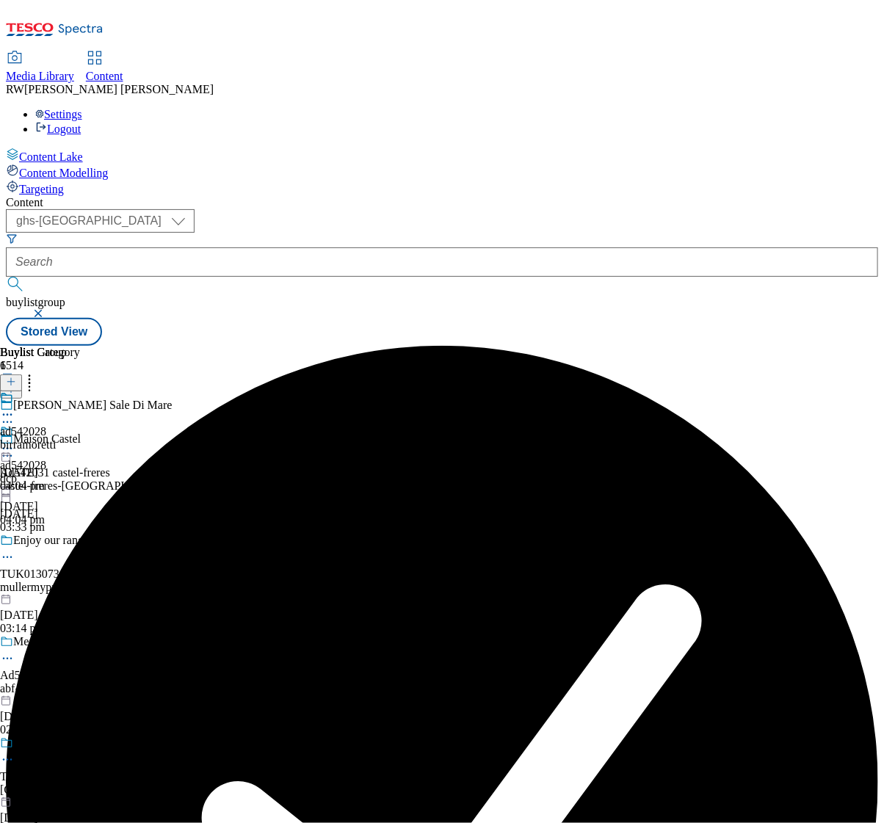
click at [15, 441] on icon at bounding box center [7, 448] width 15 height 15
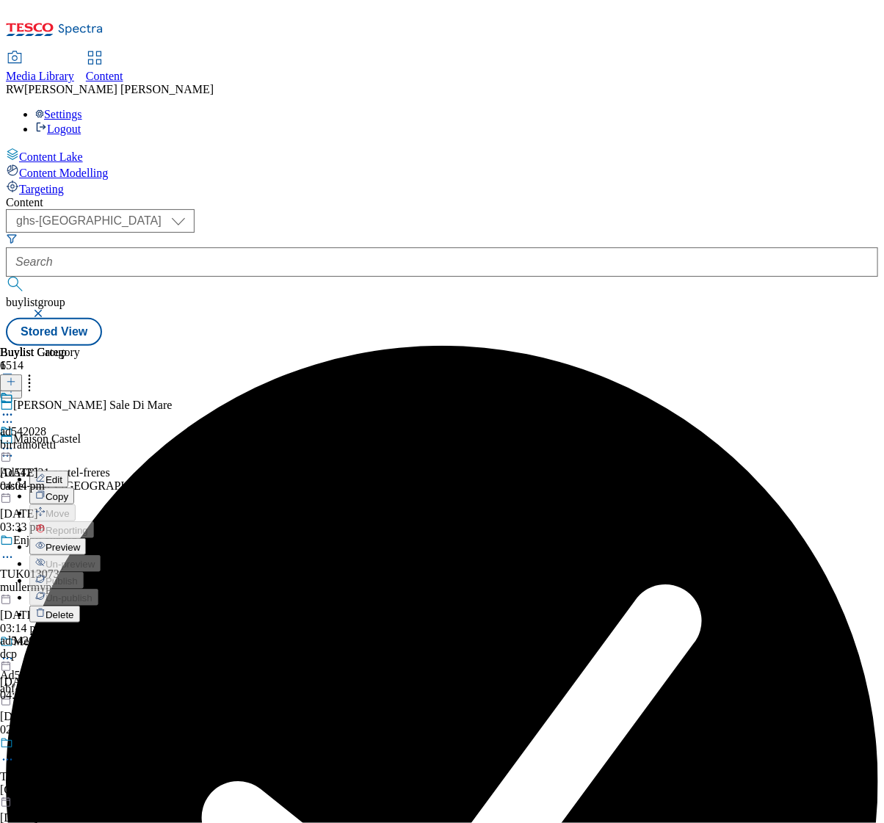
click at [86, 538] on button "Preview" at bounding box center [57, 546] width 57 height 17
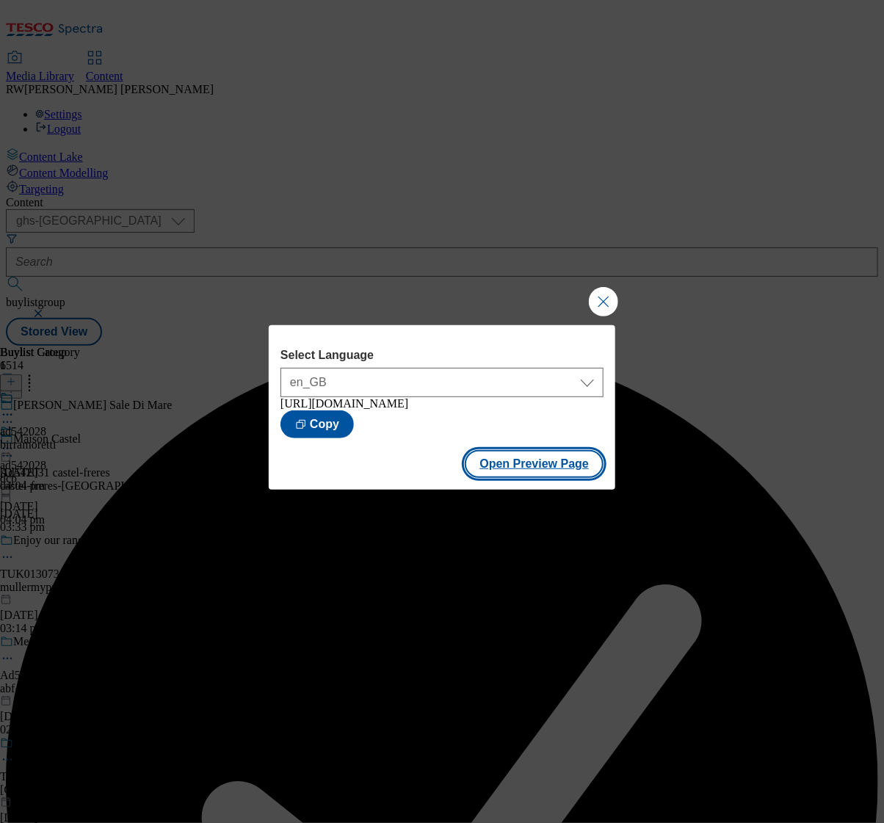
drag, startPoint x: 604, startPoint y: 293, endPoint x: 537, endPoint y: 479, distance: 197.4
click at [540, 476] on div "Select Language en_GB en_GB https://www.tesco.com/groceries/en-GB/buylists/birr…" at bounding box center [442, 407] width 346 height 164
click at [529, 472] on button "Open Preview Page" at bounding box center [534, 464] width 139 height 28
click at [602, 304] on button "Close Modal" at bounding box center [603, 301] width 29 height 29
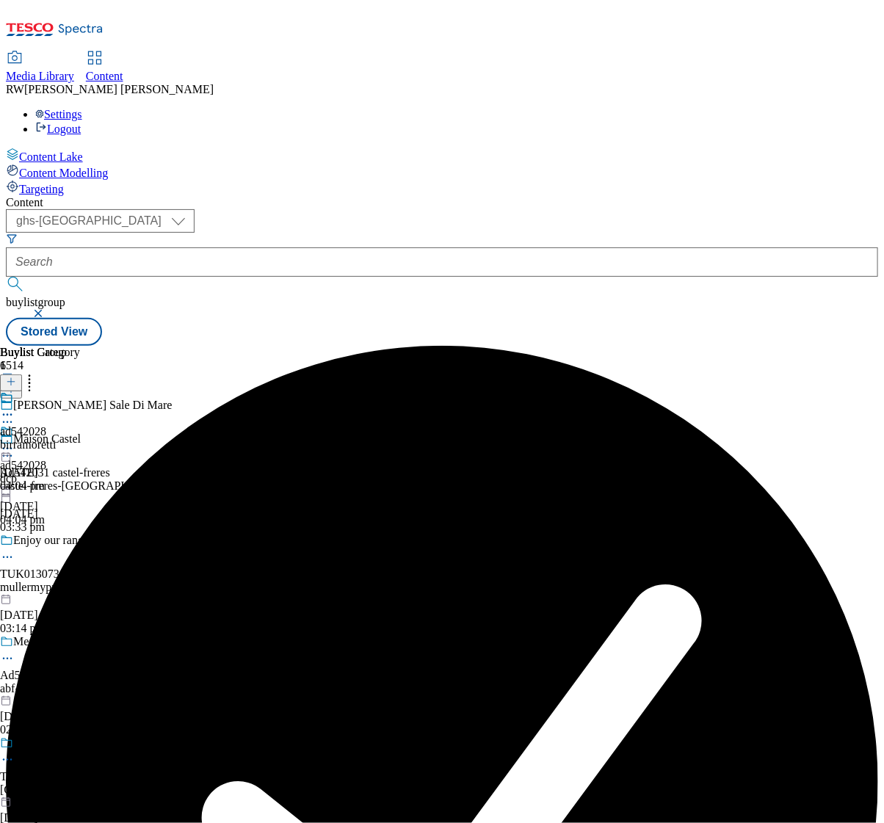
click at [15, 441] on icon at bounding box center [7, 448] width 15 height 15
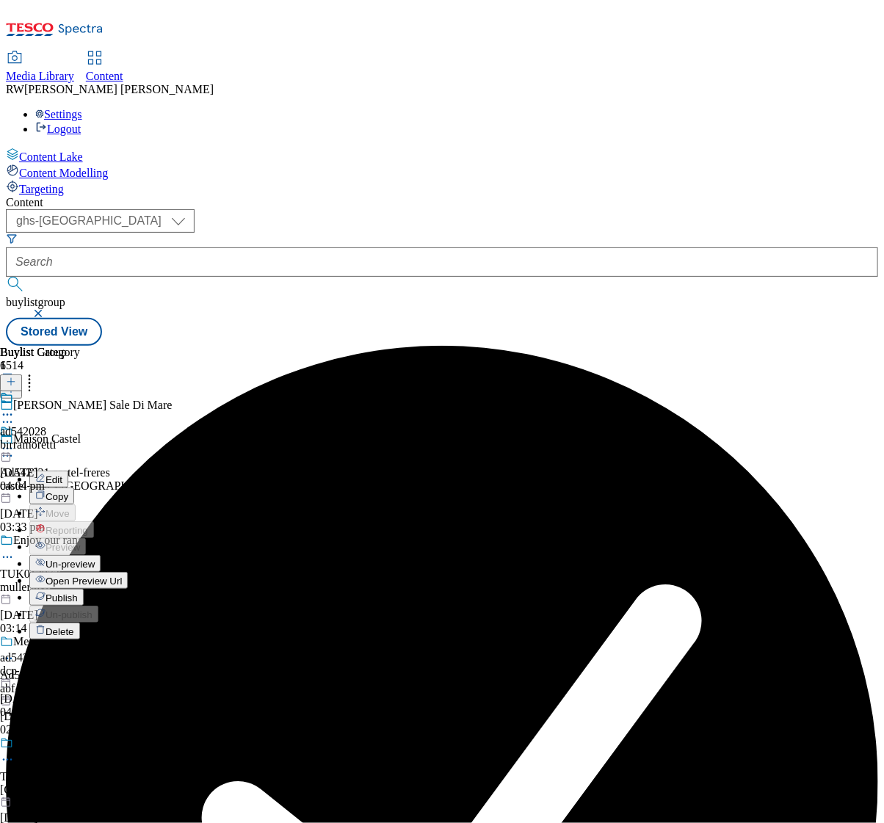
click at [78, 592] on span "Publish" at bounding box center [62, 597] width 32 height 11
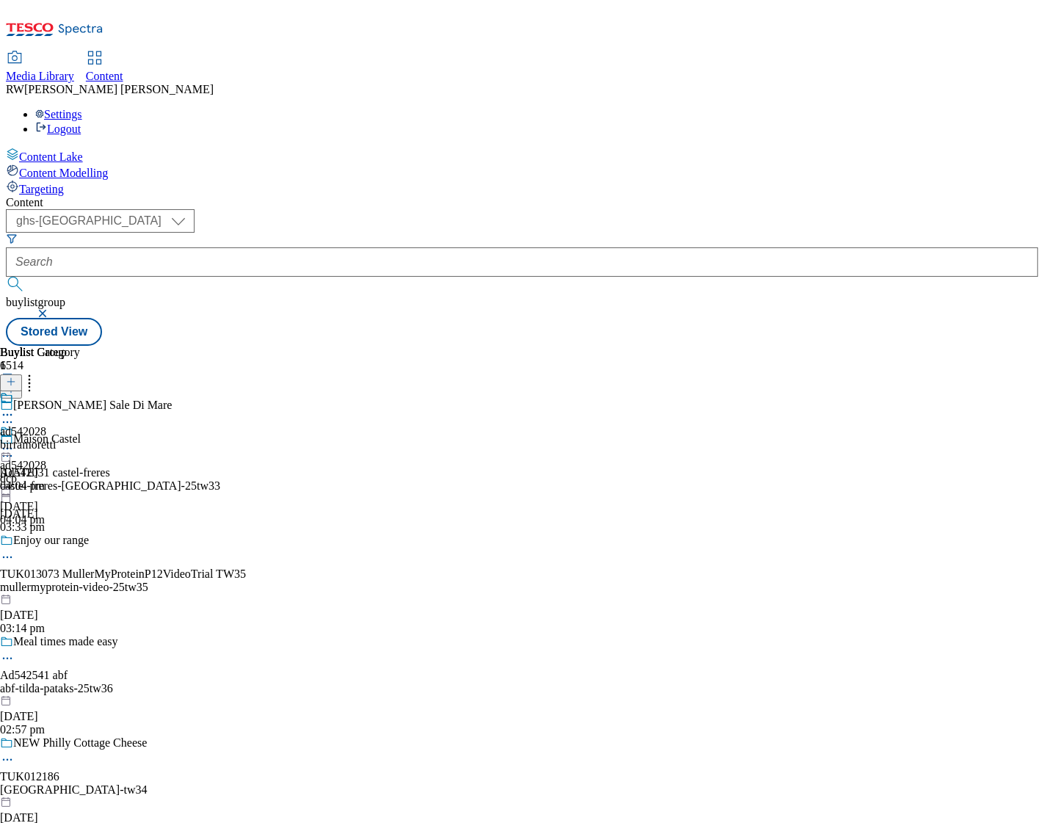
click at [883, 346] on div "Content ( optional ) ghs-roi ghs-uk ghs-uk buylistgroup Stored View Buylist Gro…" at bounding box center [522, 271] width 1032 height 150
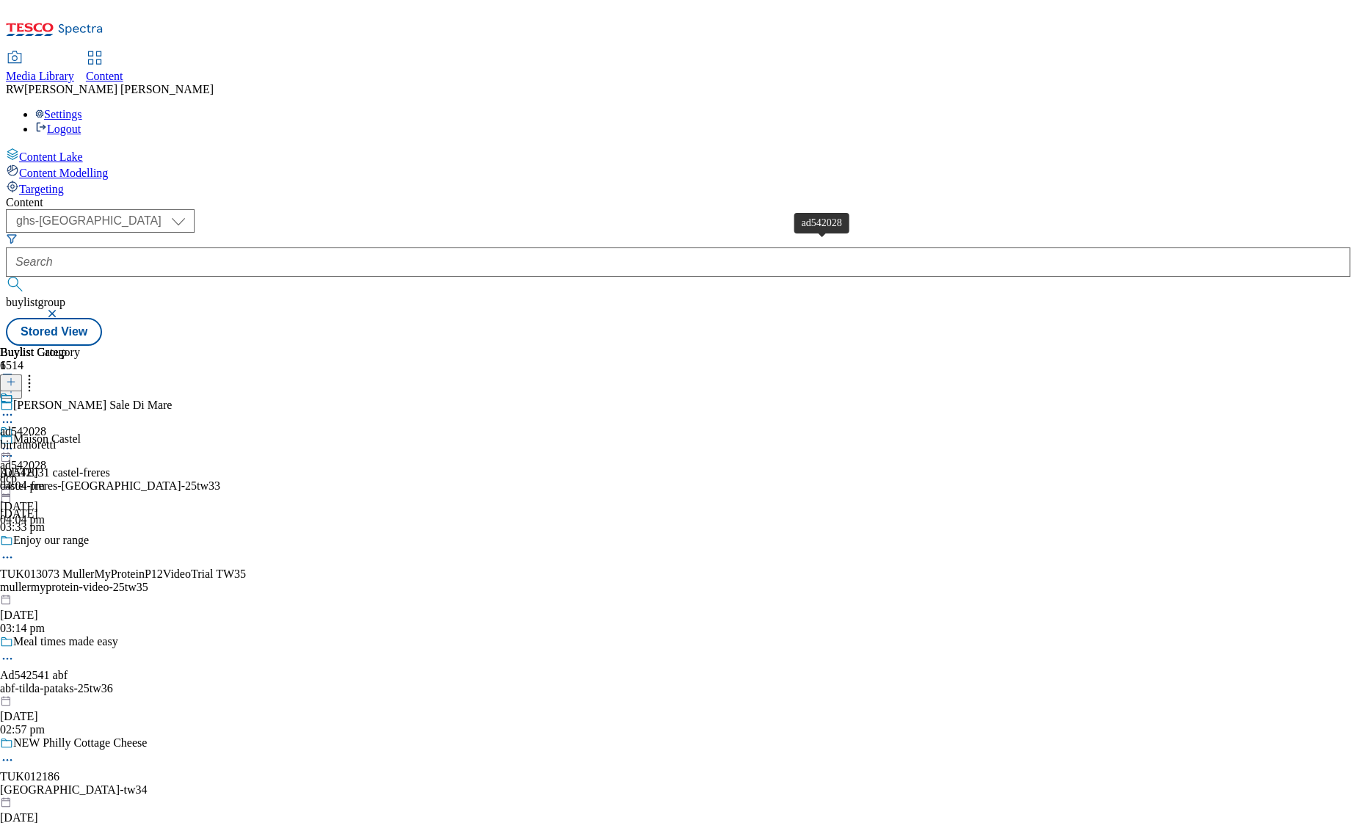
click at [46, 425] on span "ad542028" at bounding box center [23, 431] width 46 height 13
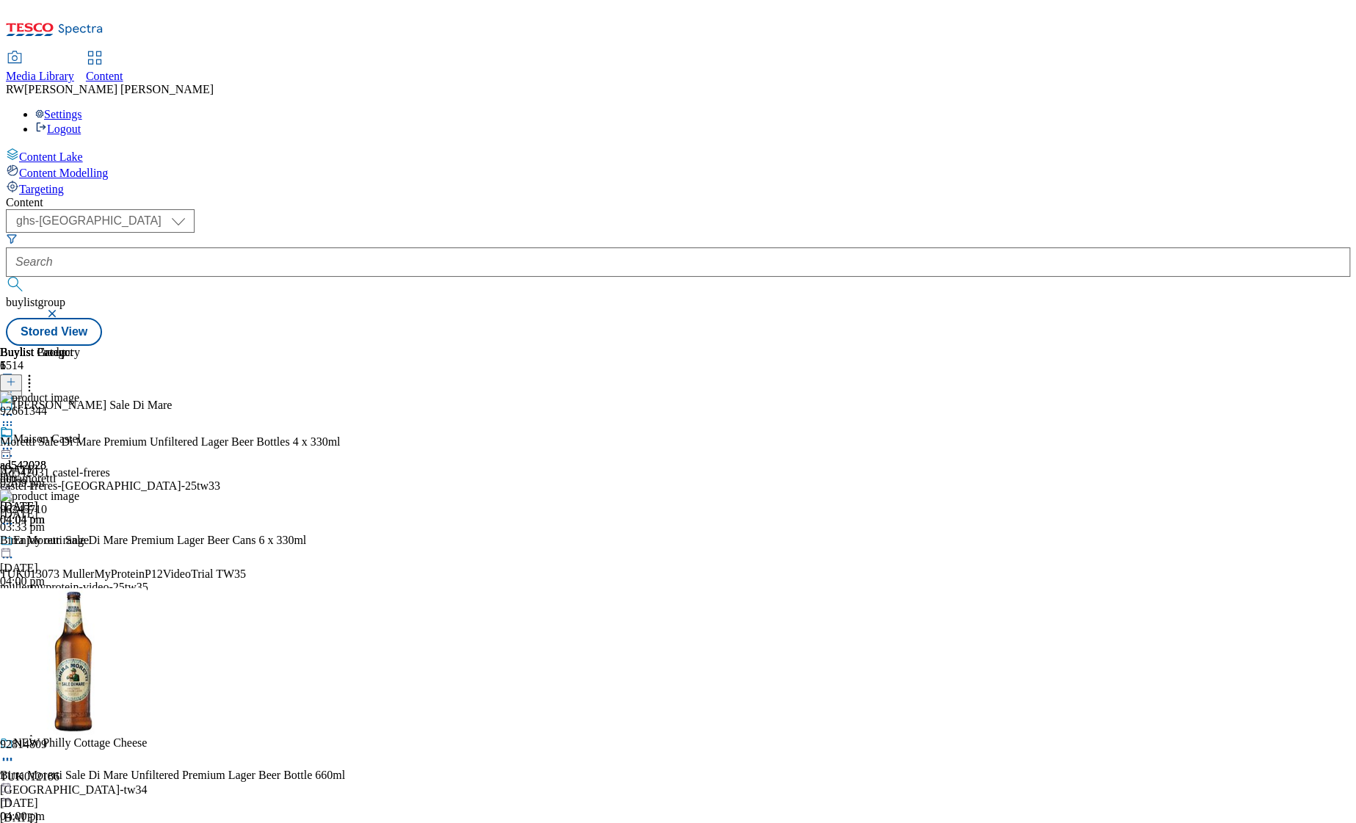
click at [37, 372] on icon at bounding box center [29, 379] width 15 height 15
click at [471, 346] on div "Content ( optional ) ghs-roi ghs-uk ghs-uk buylistgroup Stored View Buylist Gro…" at bounding box center [678, 271] width 1344 height 150
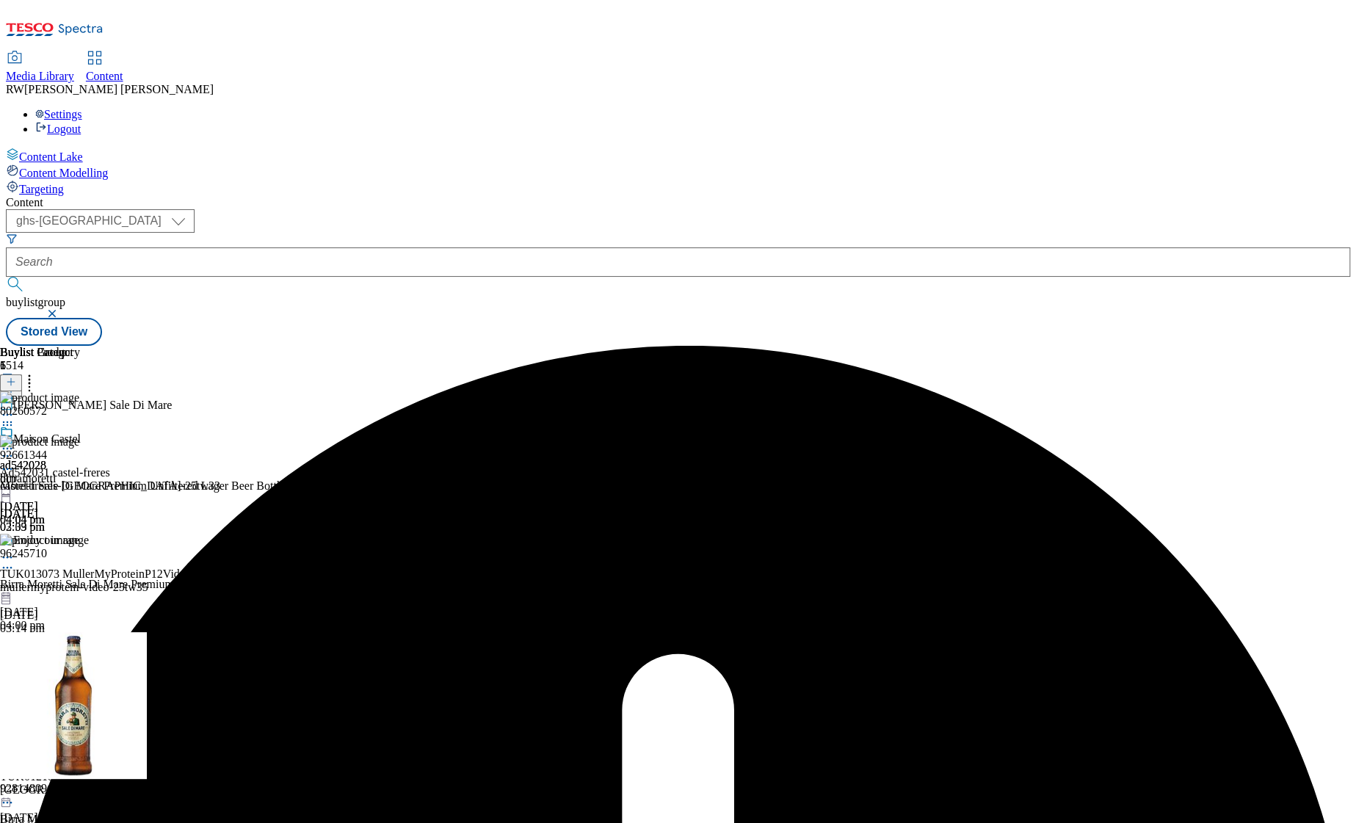
click at [80, 425] on div at bounding box center [40, 442] width 80 height 34
click at [15, 441] on icon at bounding box center [7, 448] width 15 height 15
click at [92, 609] on span "Un-publish" at bounding box center [69, 614] width 47 height 11
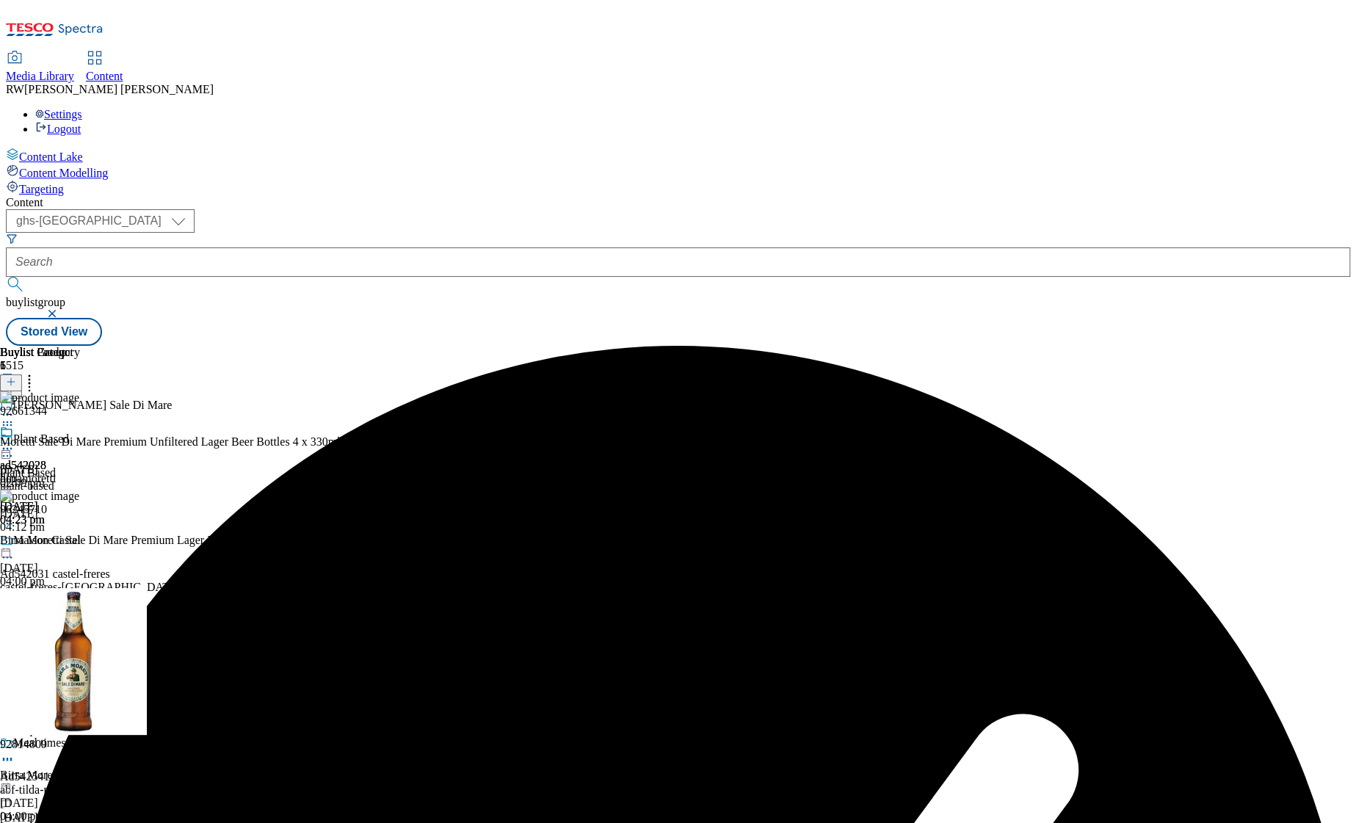
click at [15, 441] on icon at bounding box center [7, 448] width 15 height 15
click at [95, 559] on span "Un-preview" at bounding box center [70, 564] width 49 height 11
drag, startPoint x: 500, startPoint y: 579, endPoint x: 641, endPoint y: 559, distance: 142.4
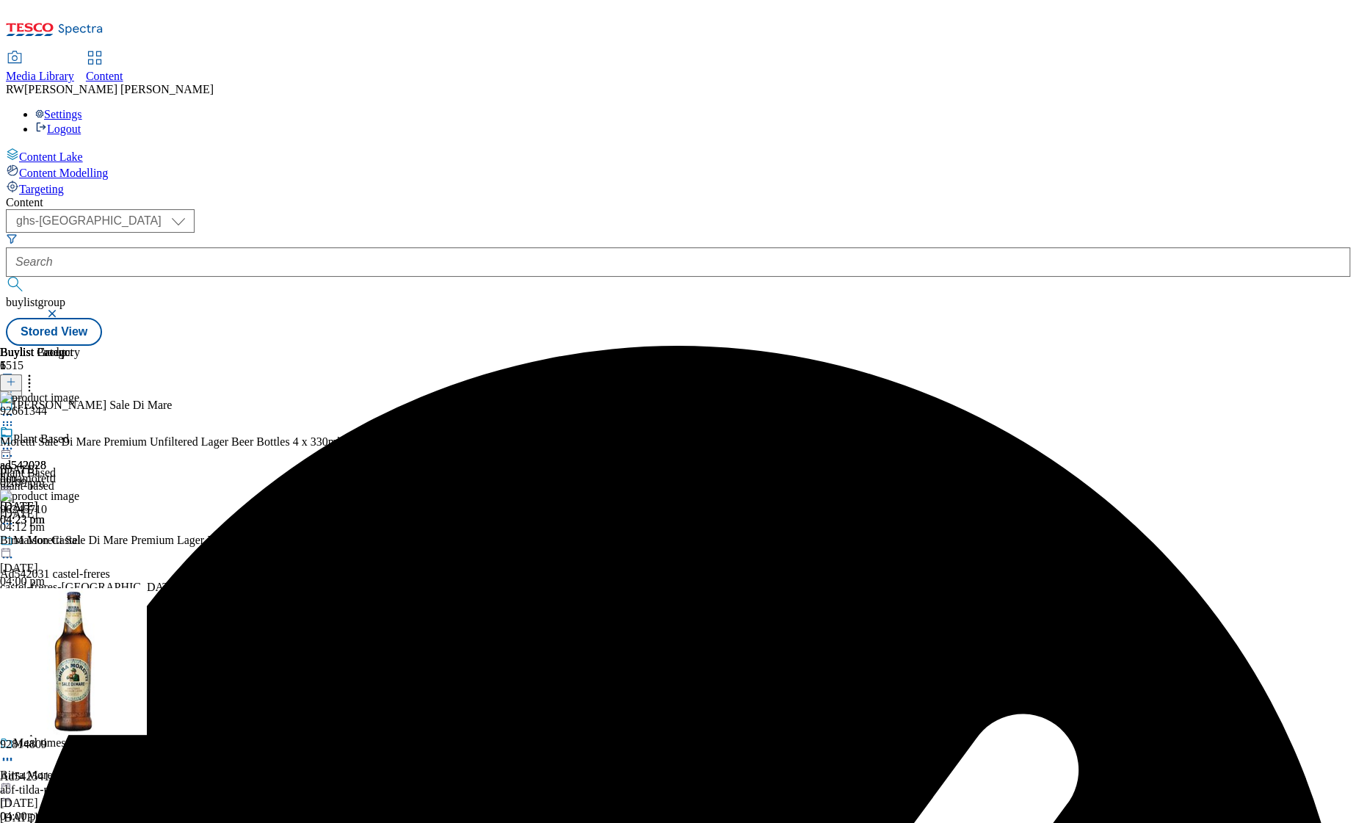
click at [46, 526] on div "ad542028 dcp 13 Oct 2025 04:23 pm" at bounding box center [23, 475] width 46 height 101
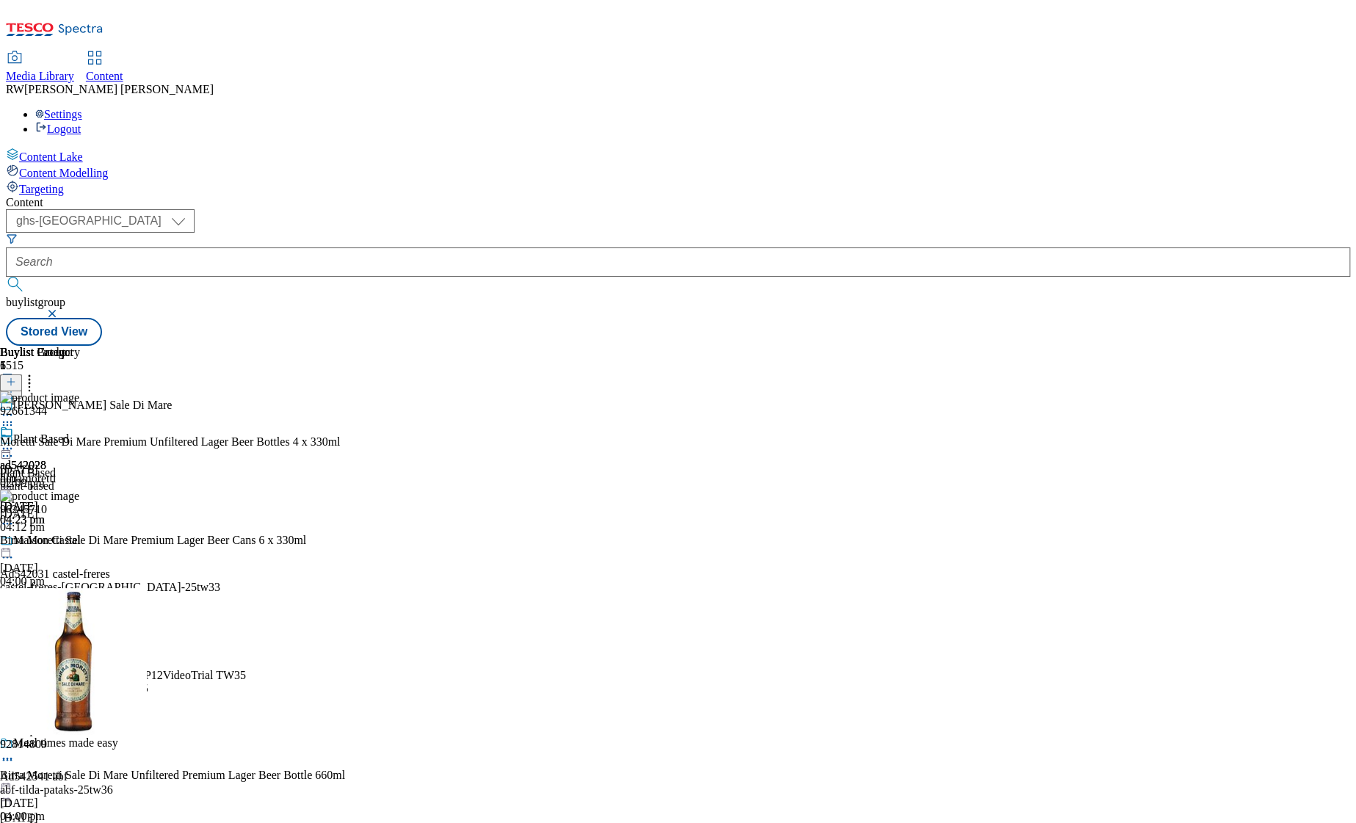
scroll to position [324, 0]
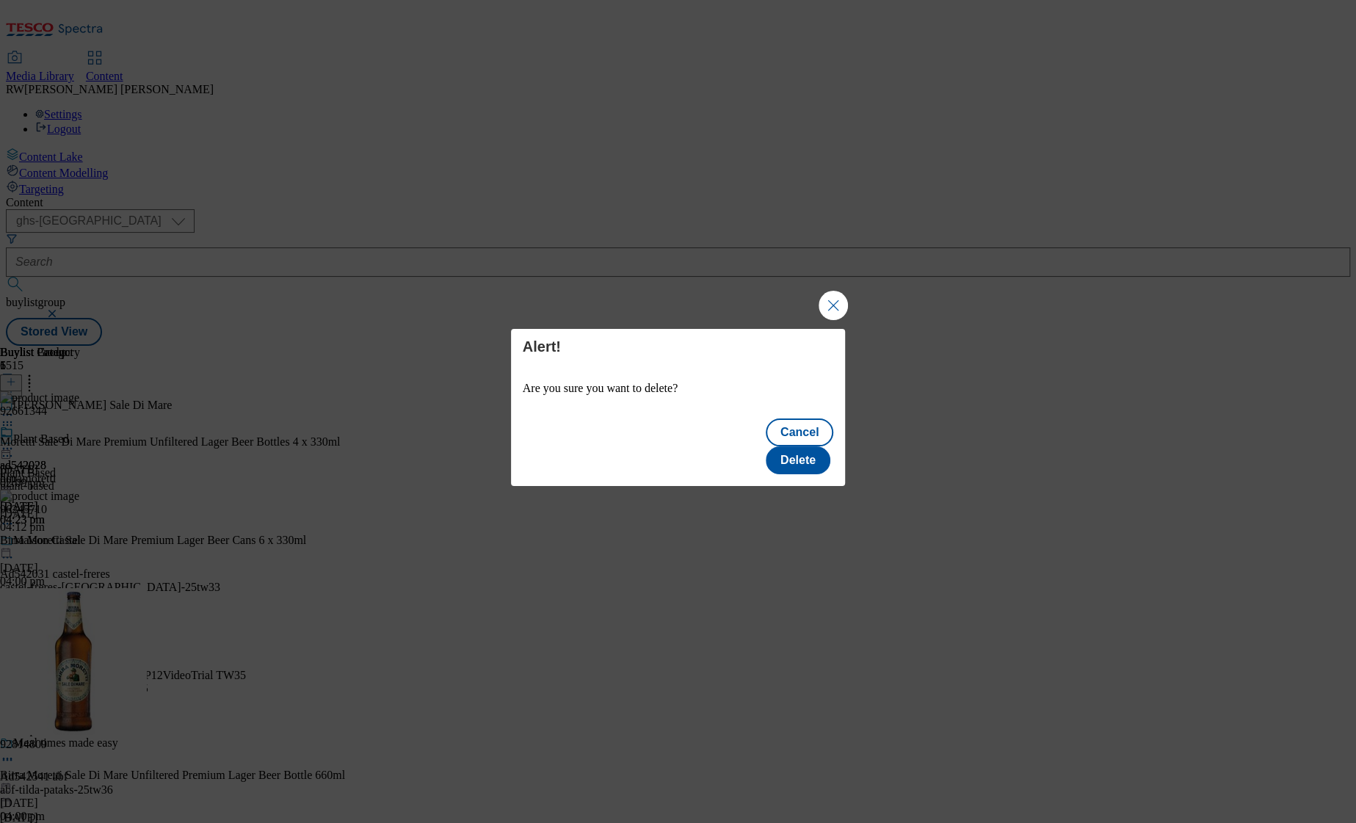
scroll to position [0, 0]
click at [810, 449] on button "Delete" at bounding box center [798, 460] width 65 height 28
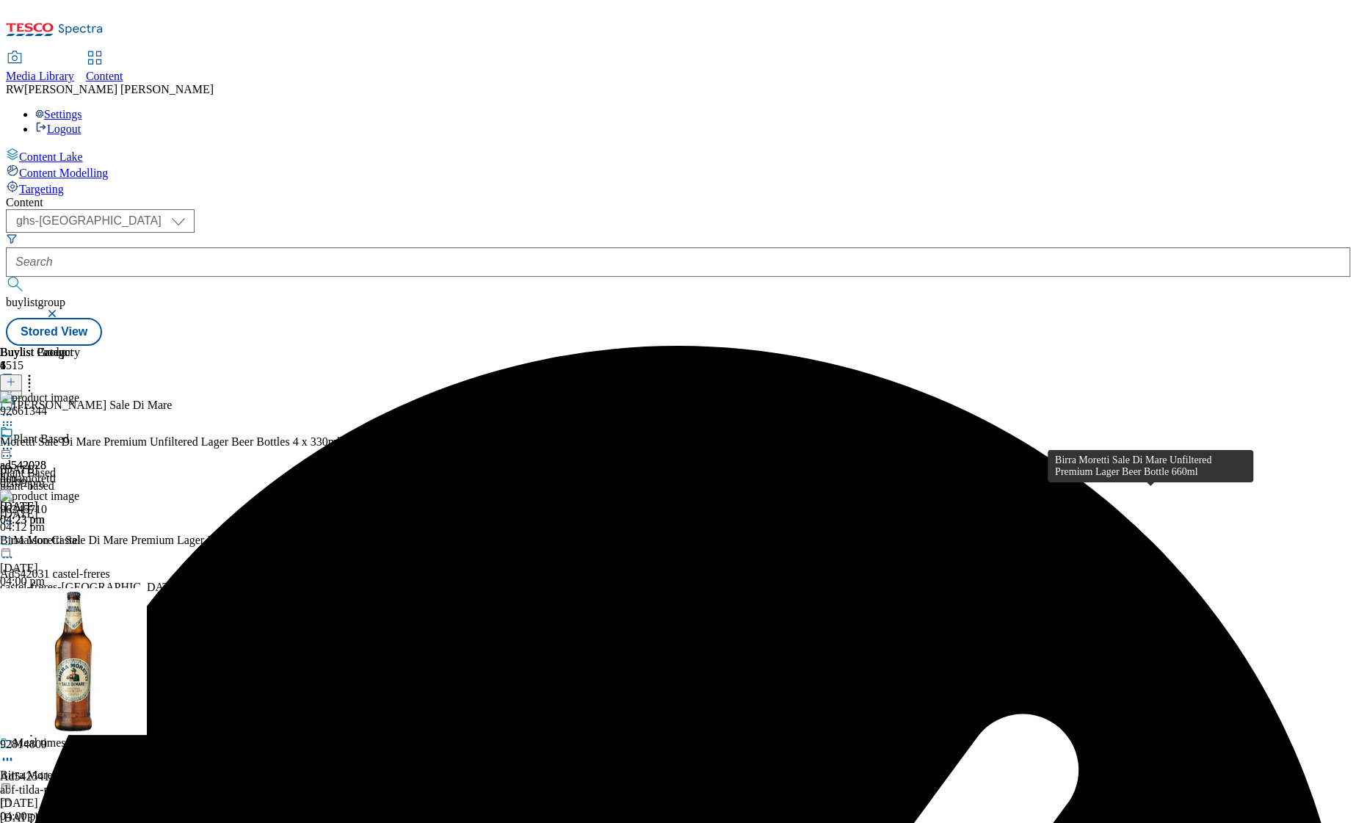
scroll to position [142, 0]
click at [46, 526] on div "ad542028 dcp 13 Oct 2025 04:23 pm" at bounding box center [23, 475] width 46 height 101
click at [15, 441] on icon at bounding box center [7, 448] width 15 height 15
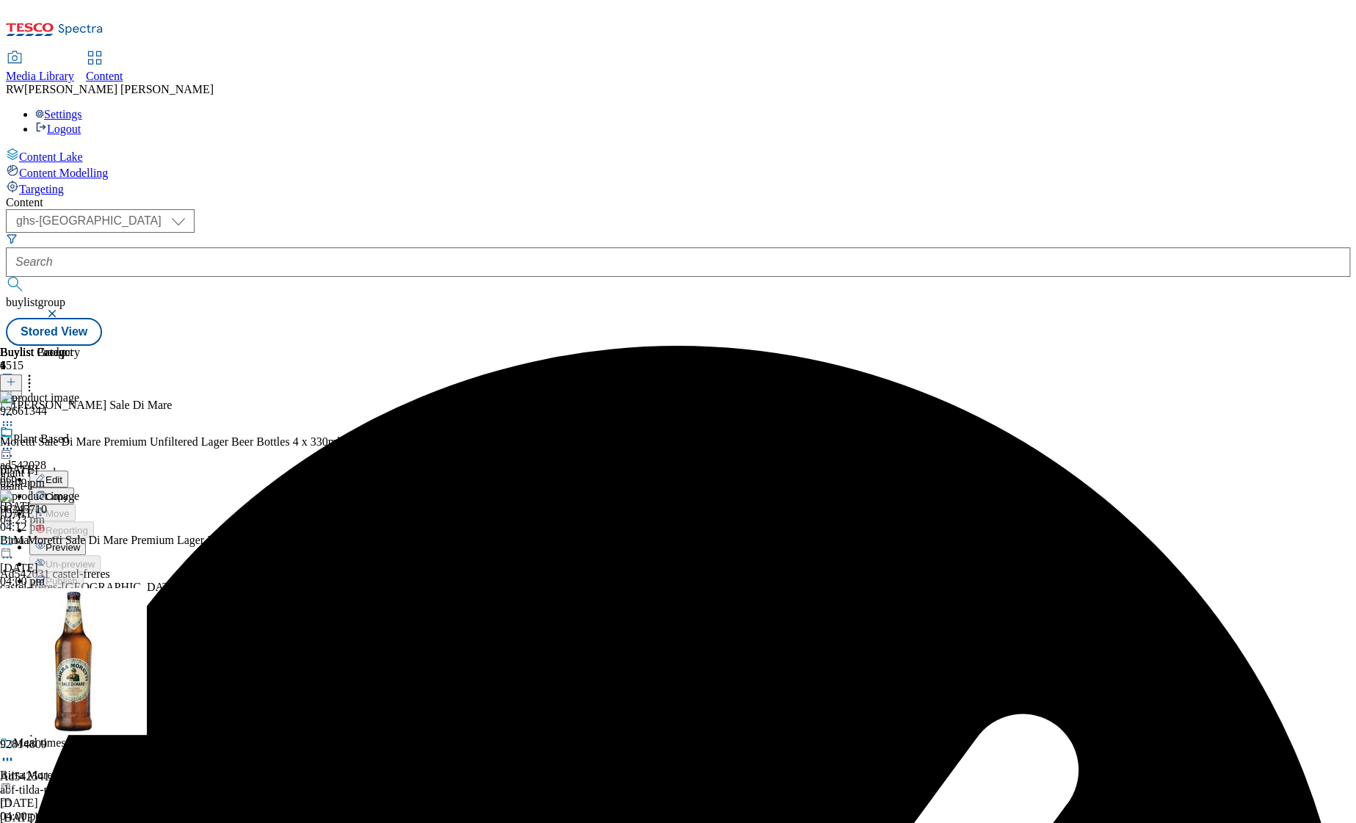
click at [86, 538] on button "Preview" at bounding box center [57, 546] width 57 height 17
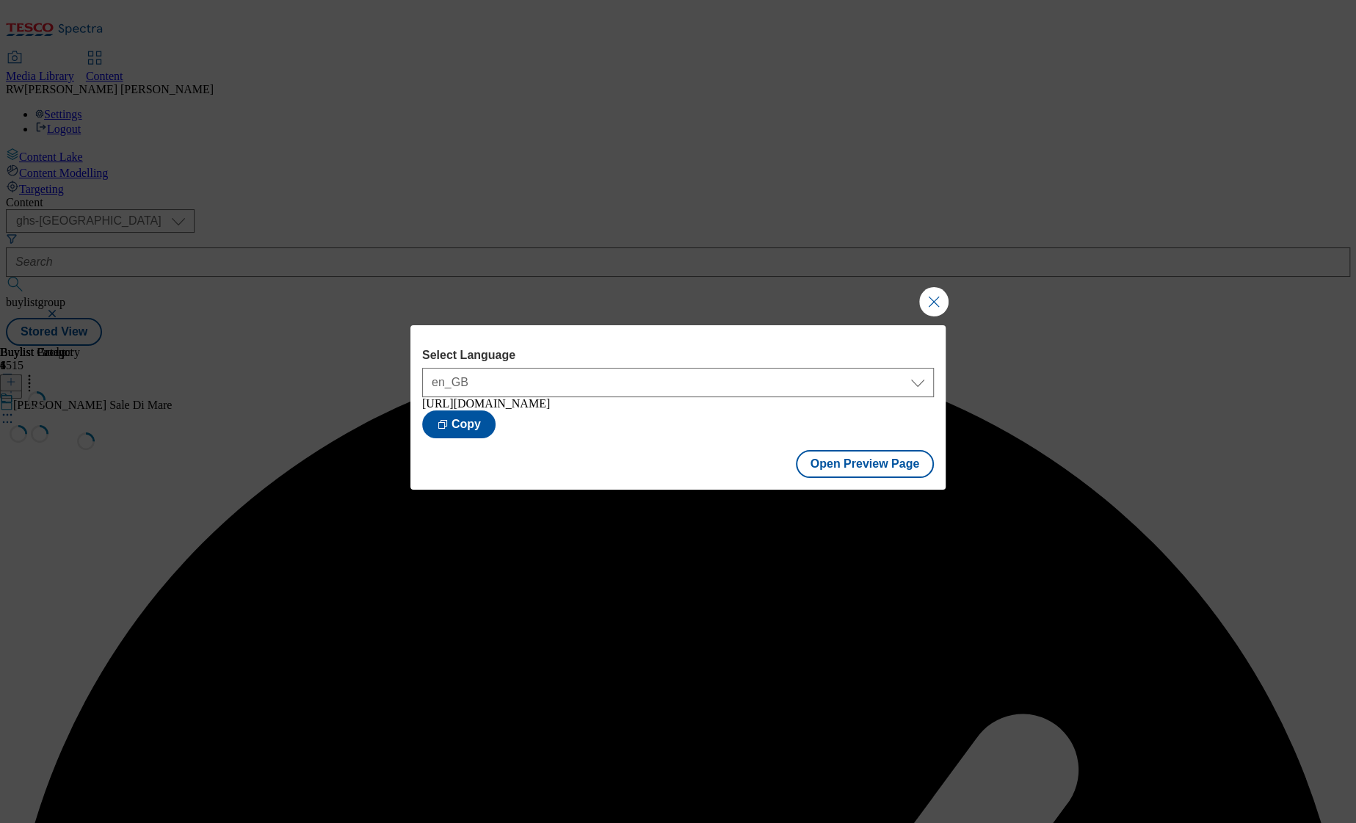
scroll to position [0, 0]
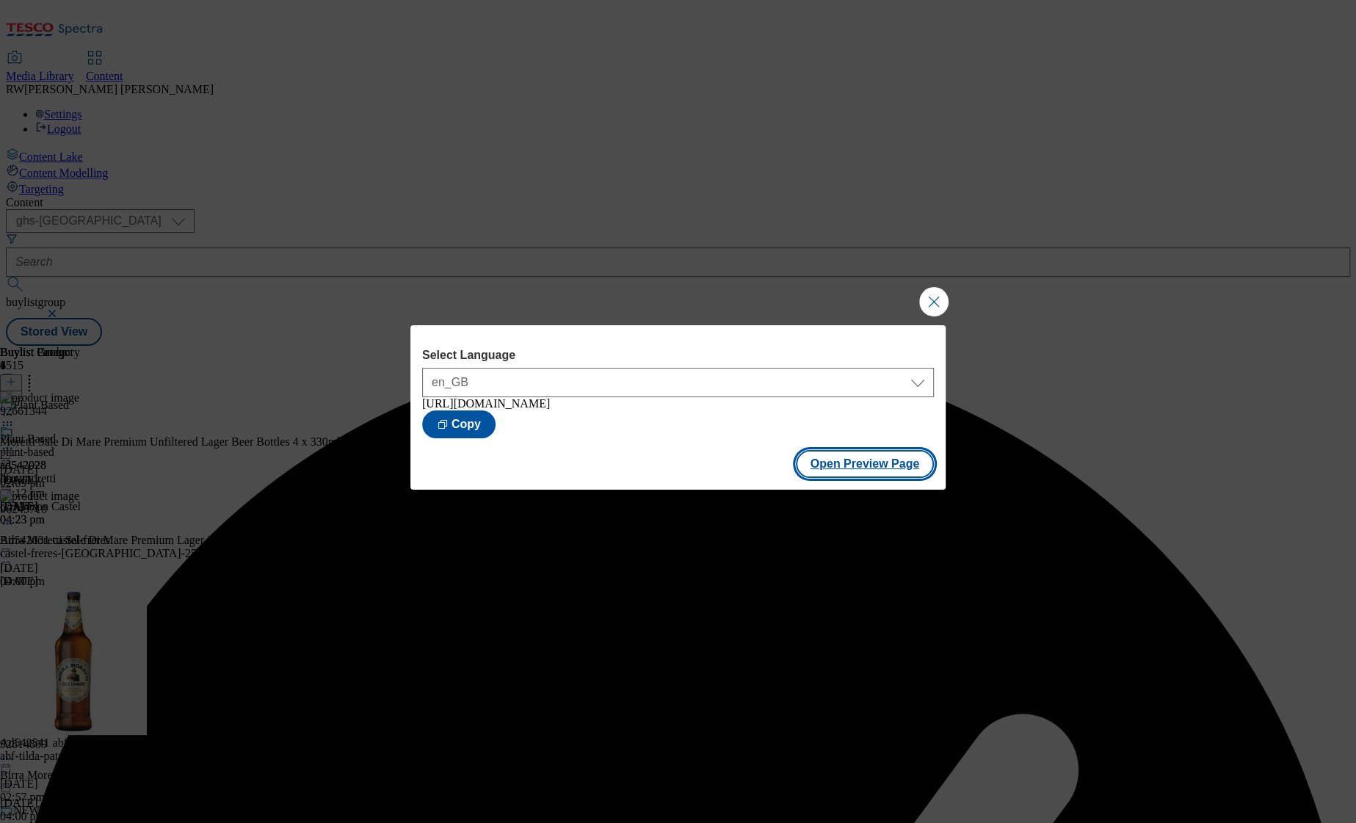
click at [855, 471] on button "Open Preview Page" at bounding box center [865, 464] width 139 height 28
click at [883, 297] on button "Close Modal" at bounding box center [933, 301] width 29 height 29
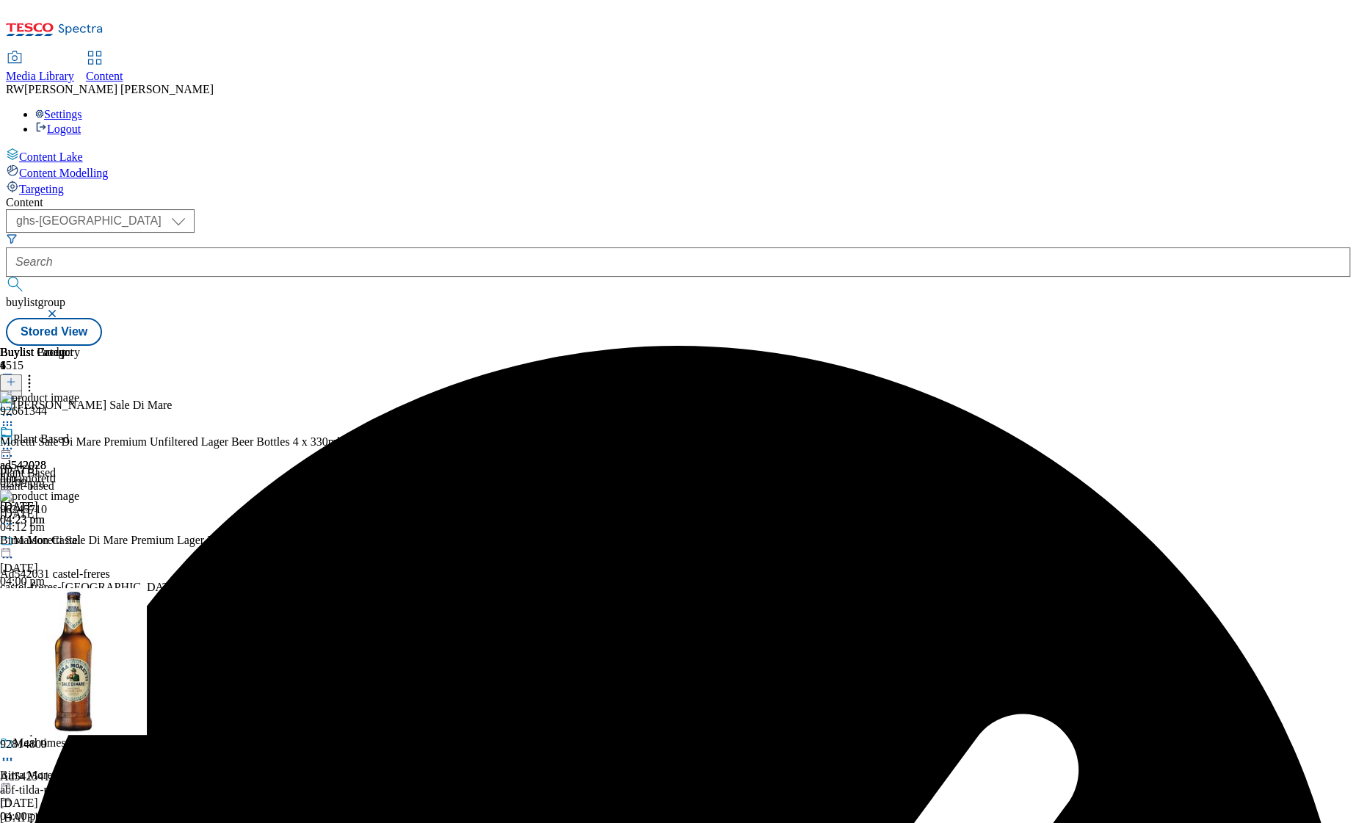
click at [15, 441] on icon at bounding box center [7, 448] width 15 height 15
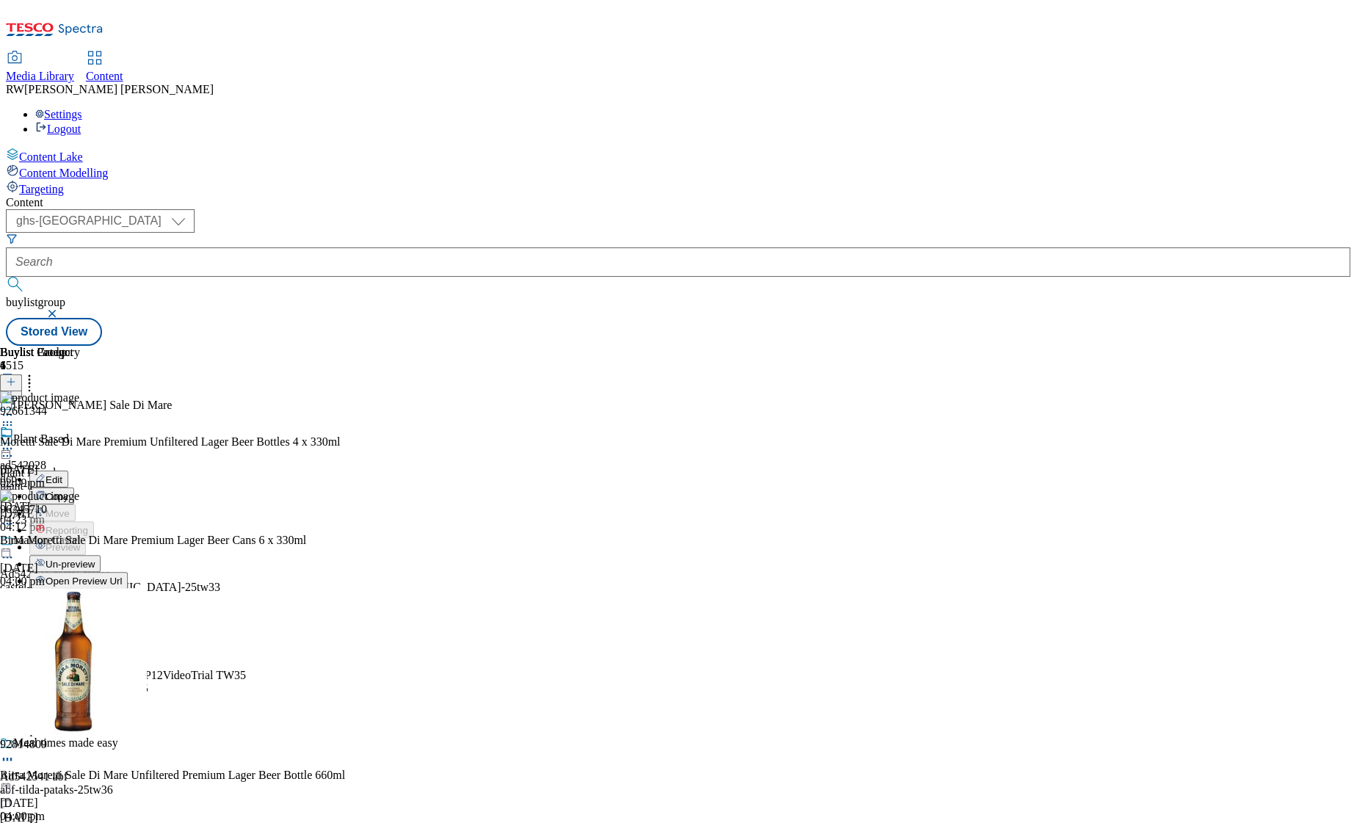
click at [37, 372] on icon at bounding box center [29, 379] width 15 height 15
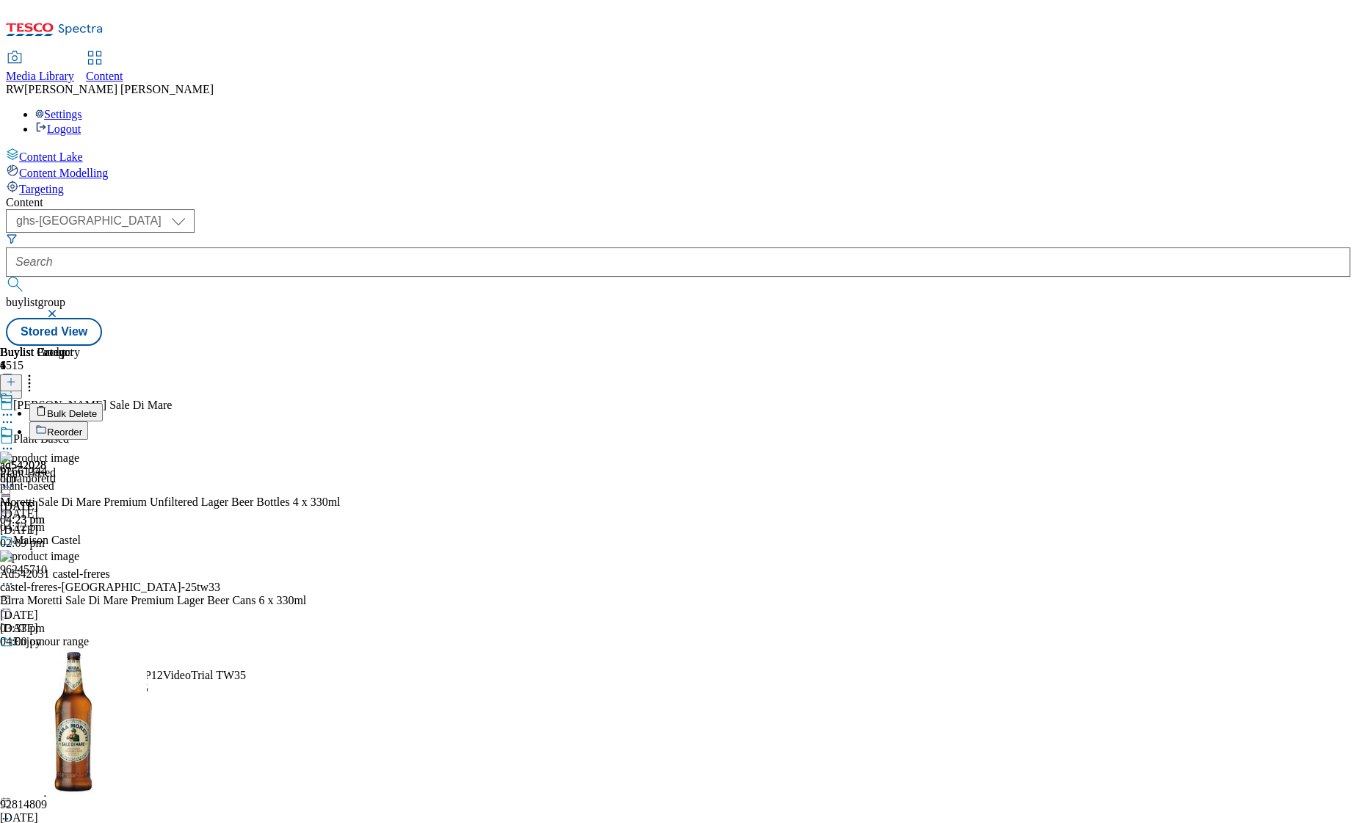
drag, startPoint x: 1196, startPoint y: 194, endPoint x: 1172, endPoint y: 255, distance: 65.3
click at [883, 346] on div "Buylist Group 6515 Birra Moretti Sale Di Mare Plant Based Plant Based plant-bas…" at bounding box center [678, 346] width 1344 height 0
click at [88, 421] on button "Reorder" at bounding box center [58, 430] width 59 height 18
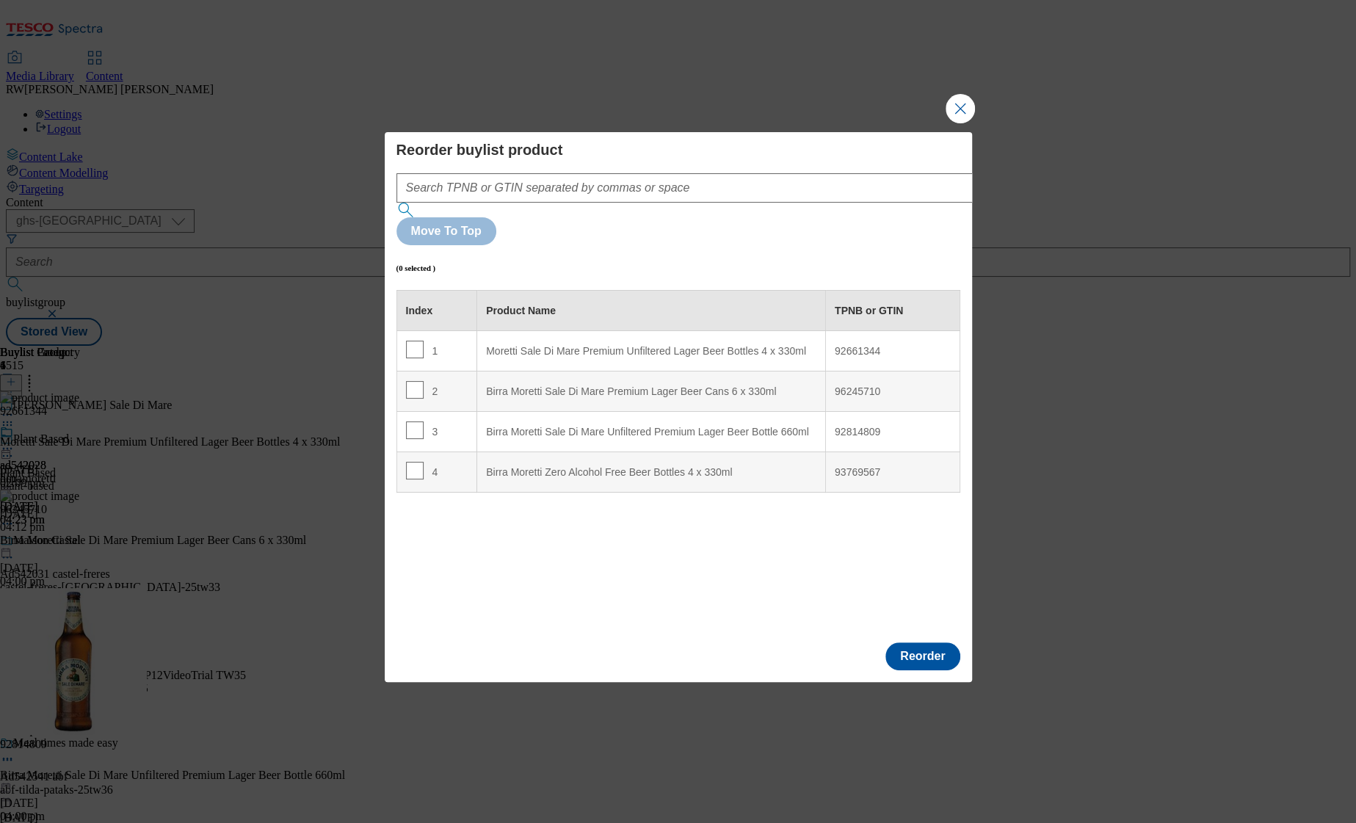
click at [505, 512] on div "Index Product Name TPNB or GTIN 1 Moretti Sale Di Mare Premium Unfiltered Lager…" at bounding box center [678, 460] width 564 height 341
click at [455, 519] on div "Index Product Name TPNB or GTIN 1 Moretti Sale Di Mare Premium Unfiltered Lager…" at bounding box center [678, 460] width 564 height 341
click at [505, 517] on div "Index Product Name TPNB or GTIN 1 Moretti Sale Di Mare Premium Unfiltered Lager…" at bounding box center [678, 460] width 564 height 341
click at [883, 123] on button "Close Modal" at bounding box center [960, 108] width 29 height 29
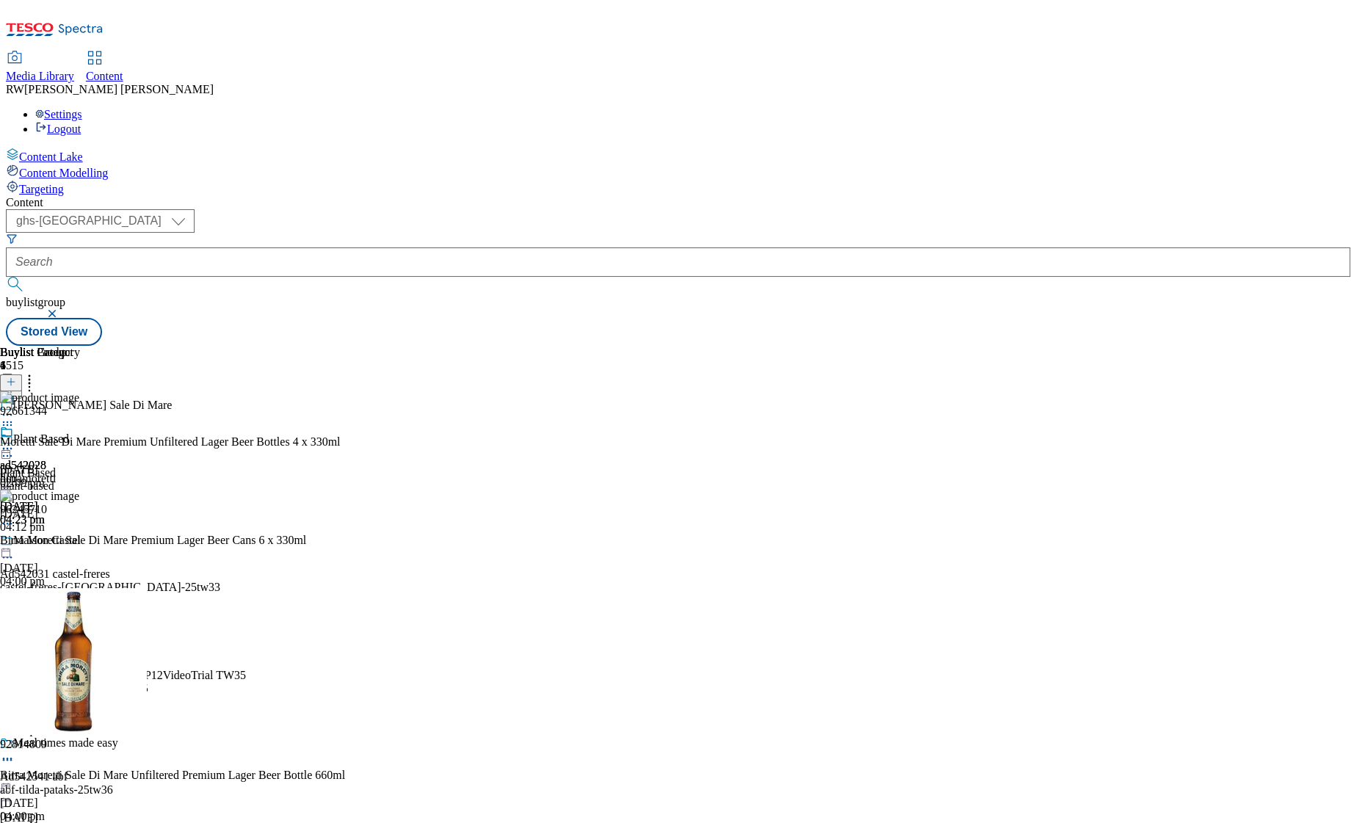
click at [15, 441] on icon at bounding box center [7, 448] width 15 height 15
click at [78, 592] on span "Publish" at bounding box center [62, 597] width 32 height 11
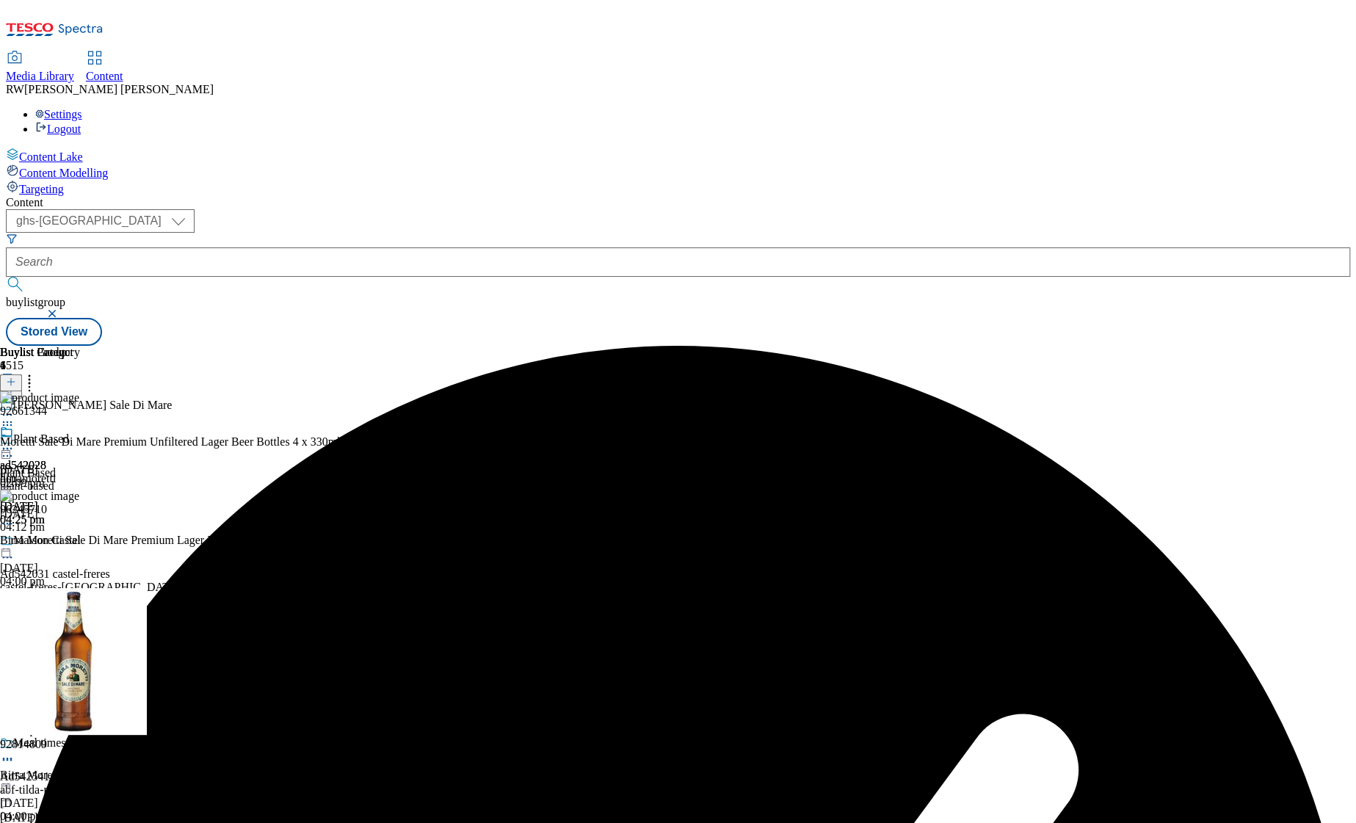
drag, startPoint x: 411, startPoint y: 744, endPoint x: 409, endPoint y: 737, distance: 7.7
click at [411, 346] on div "Content ( optional ) ghs-roi ghs-uk ghs-uk buylistgroup Stored View Buylist Gro…" at bounding box center [678, 271] width 1344 height 150
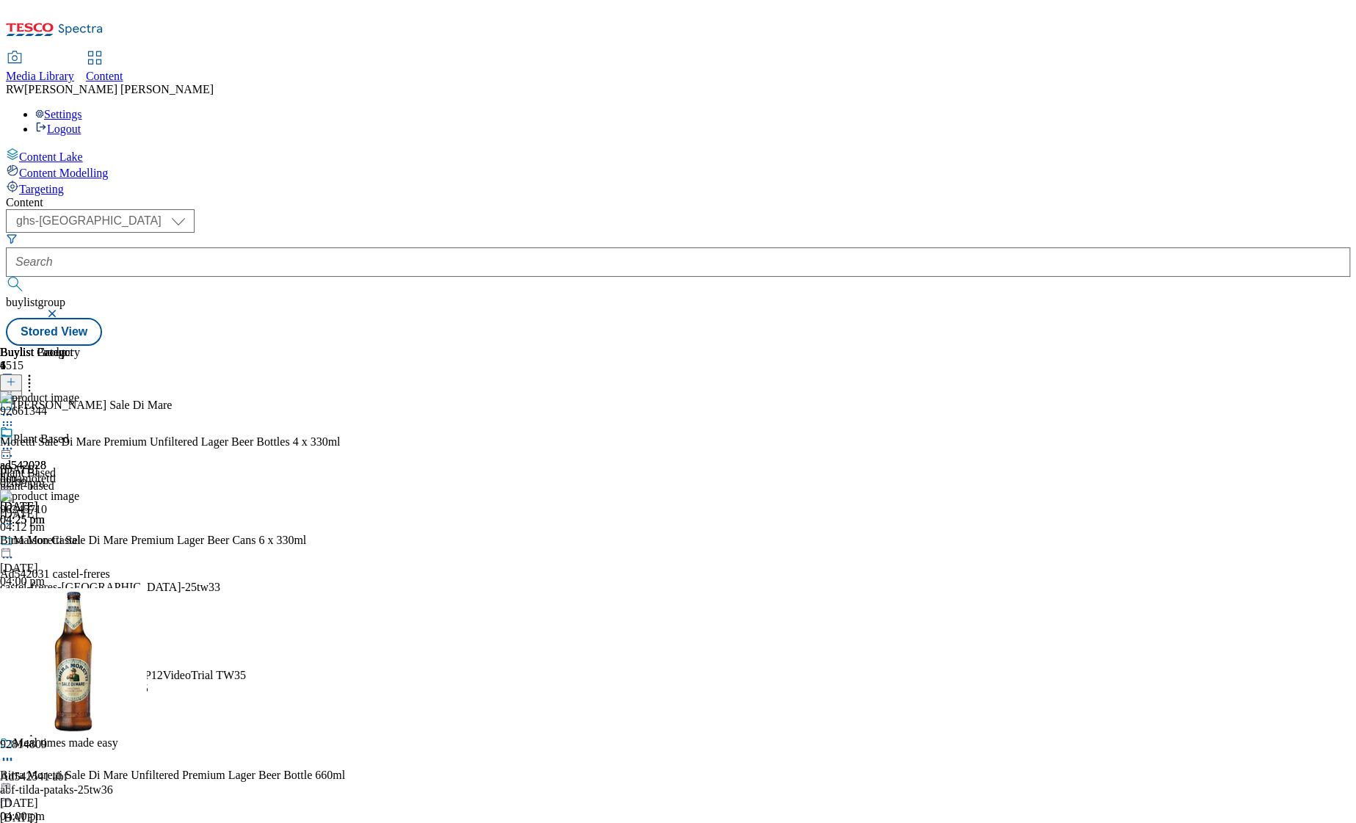
click at [452, 346] on div "Content ( optional ) ghs-roi ghs-uk ghs-uk buylistgroup Stored View Buylist Gro…" at bounding box center [678, 271] width 1344 height 150
